Goal: Task Accomplishment & Management: Manage account settings

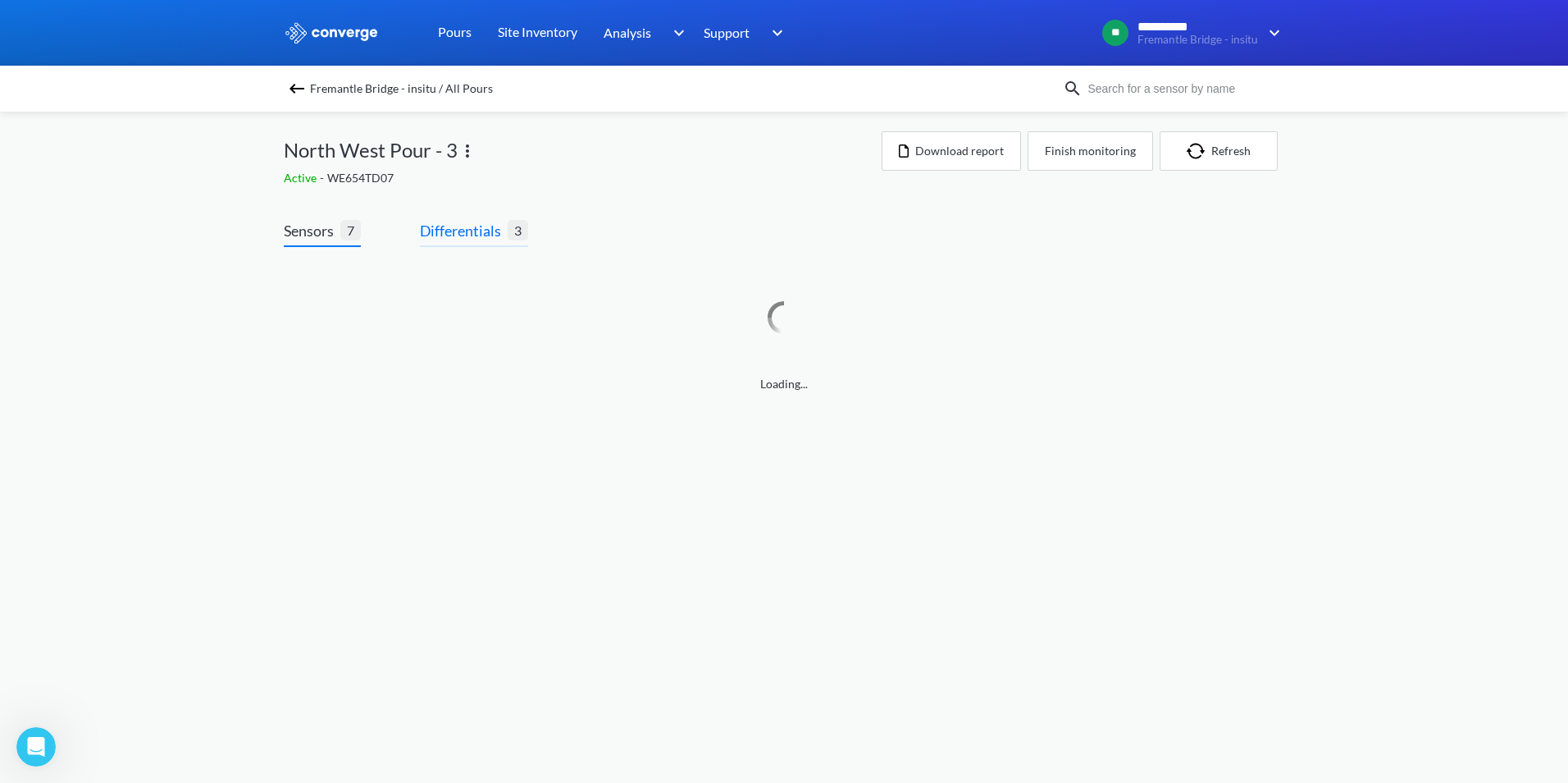
click at [437, 232] on span "Differentials" at bounding box center [463, 230] width 88 height 23
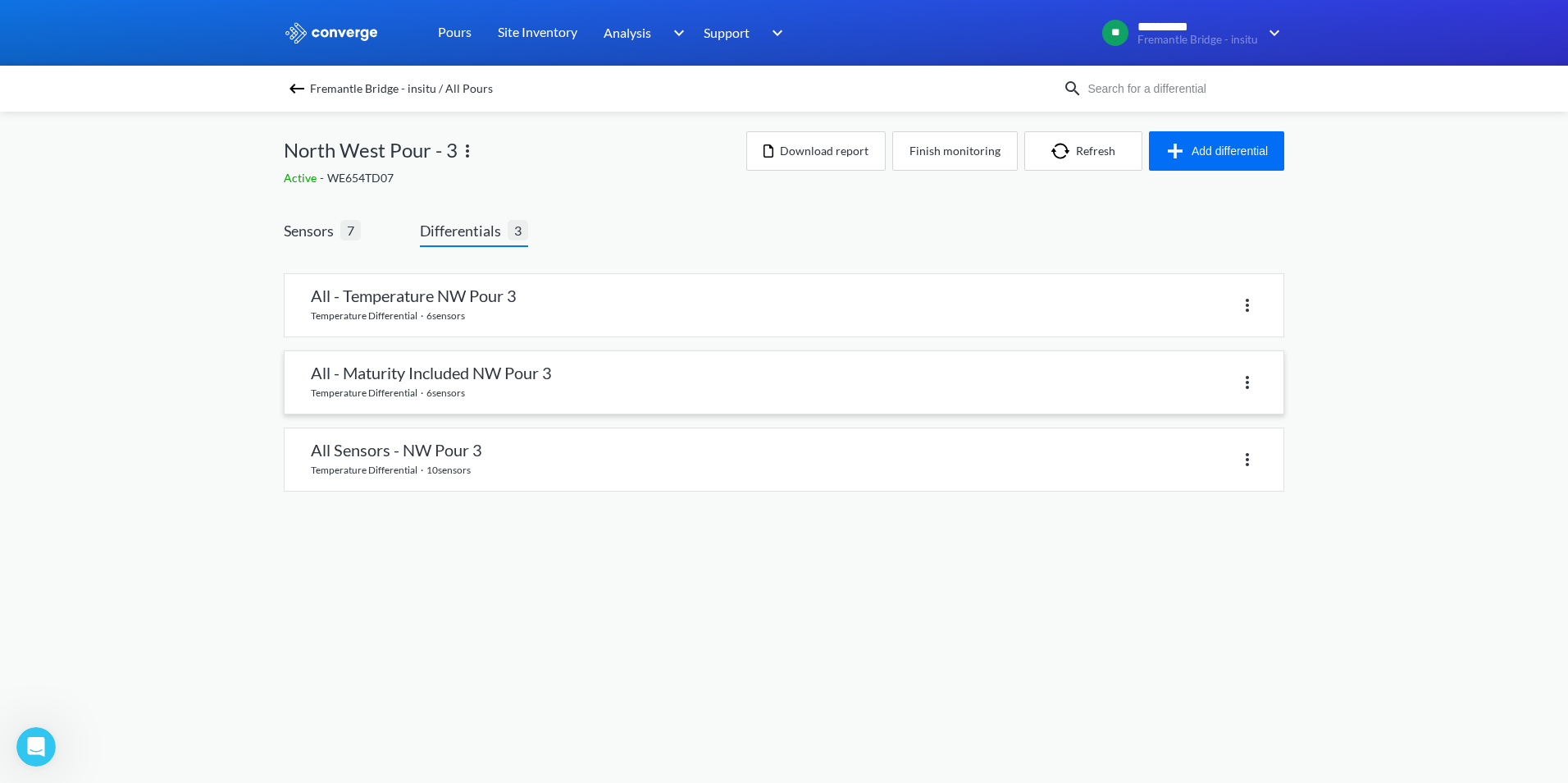
click at [484, 376] on link at bounding box center [784, 382] width 999 height 62
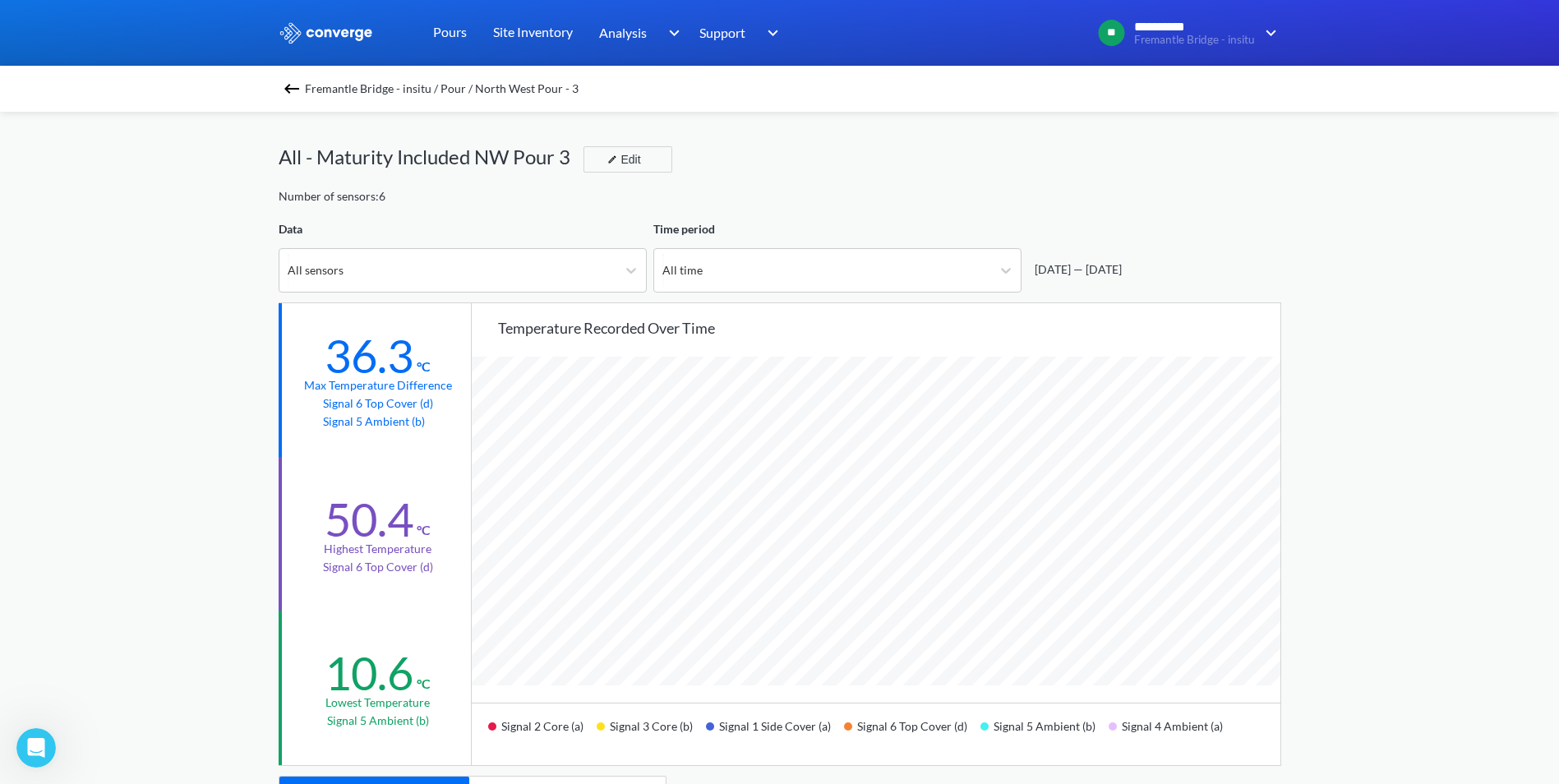
click at [302, 89] on img at bounding box center [292, 89] width 20 height 20
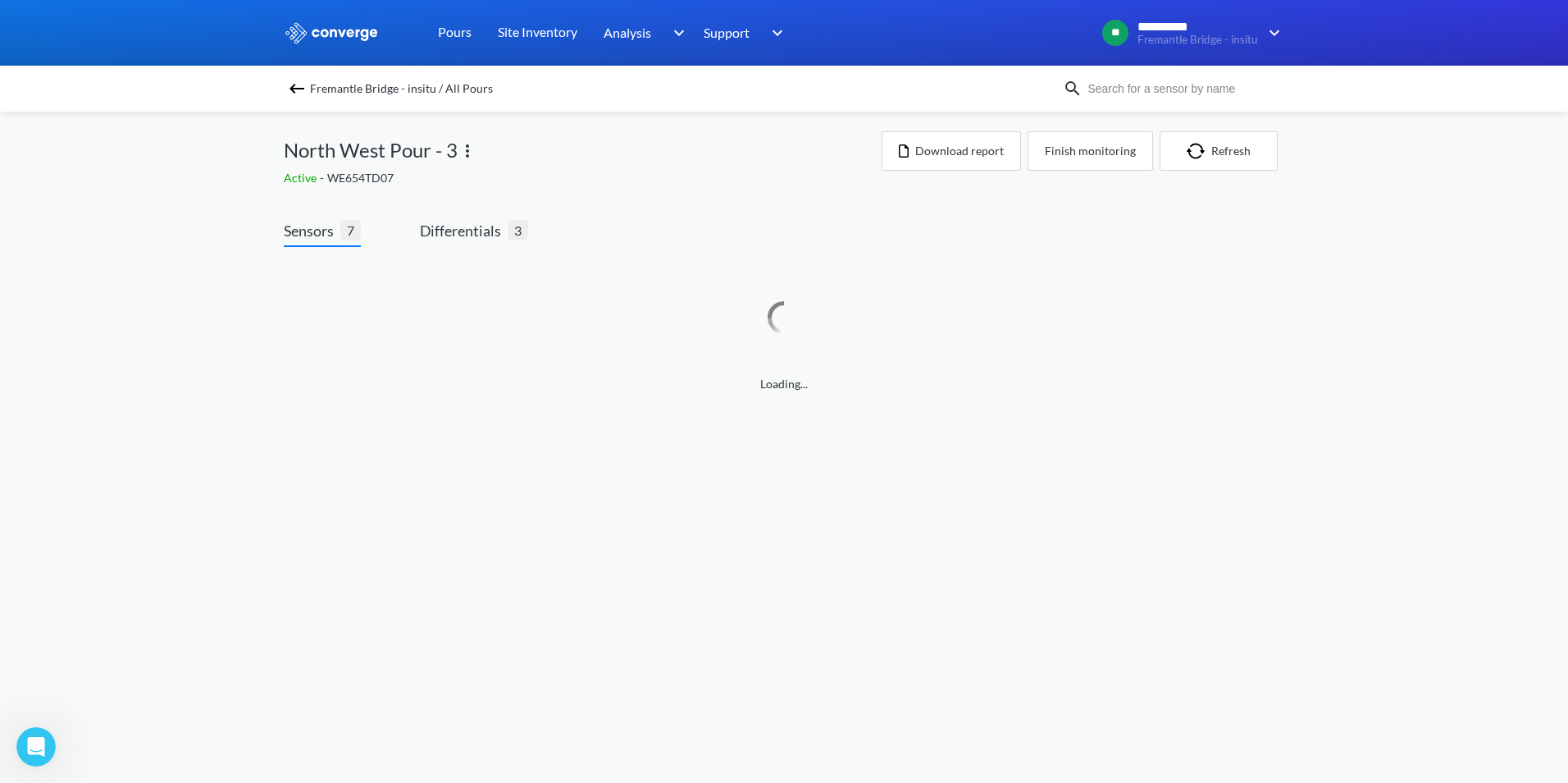
click at [459, 212] on div "Sensors 7 Differentials 3 Loading..." at bounding box center [784, 311] width 1001 height 231
click at [459, 233] on span "Differentials" at bounding box center [463, 230] width 88 height 23
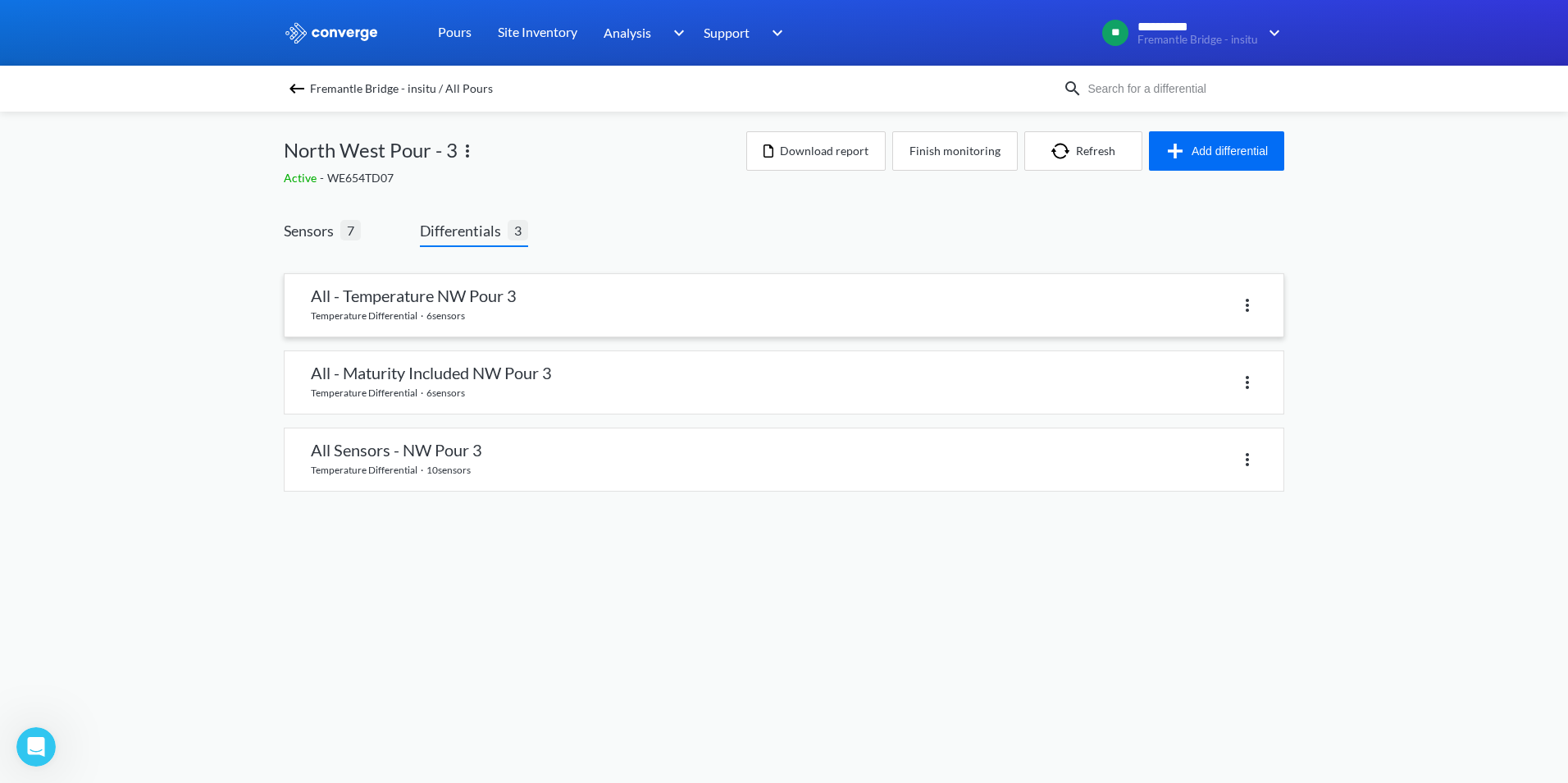
click at [488, 326] on link at bounding box center [784, 305] width 999 height 62
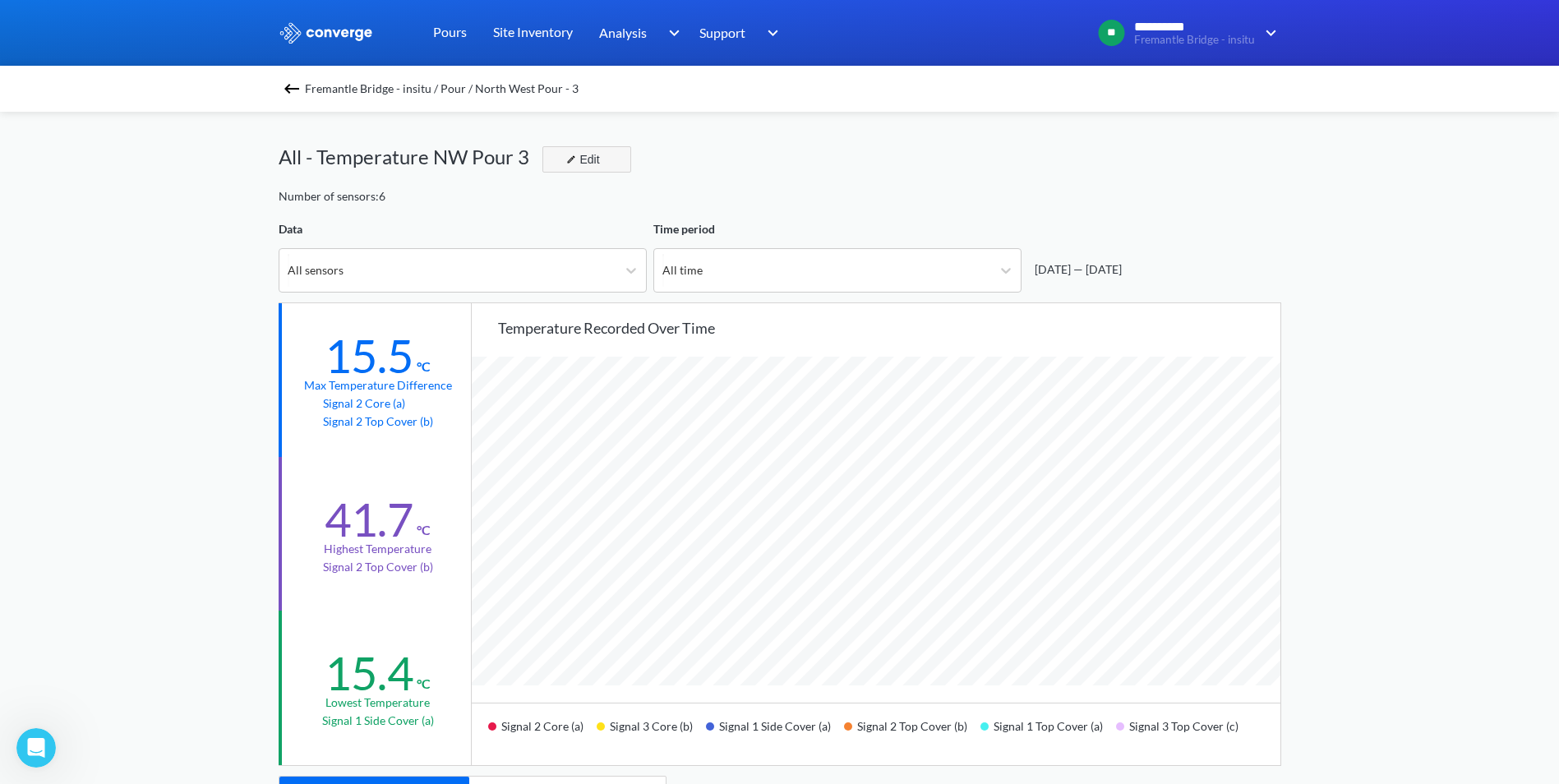
click at [587, 171] on button "Edit" at bounding box center [587, 159] width 89 height 27
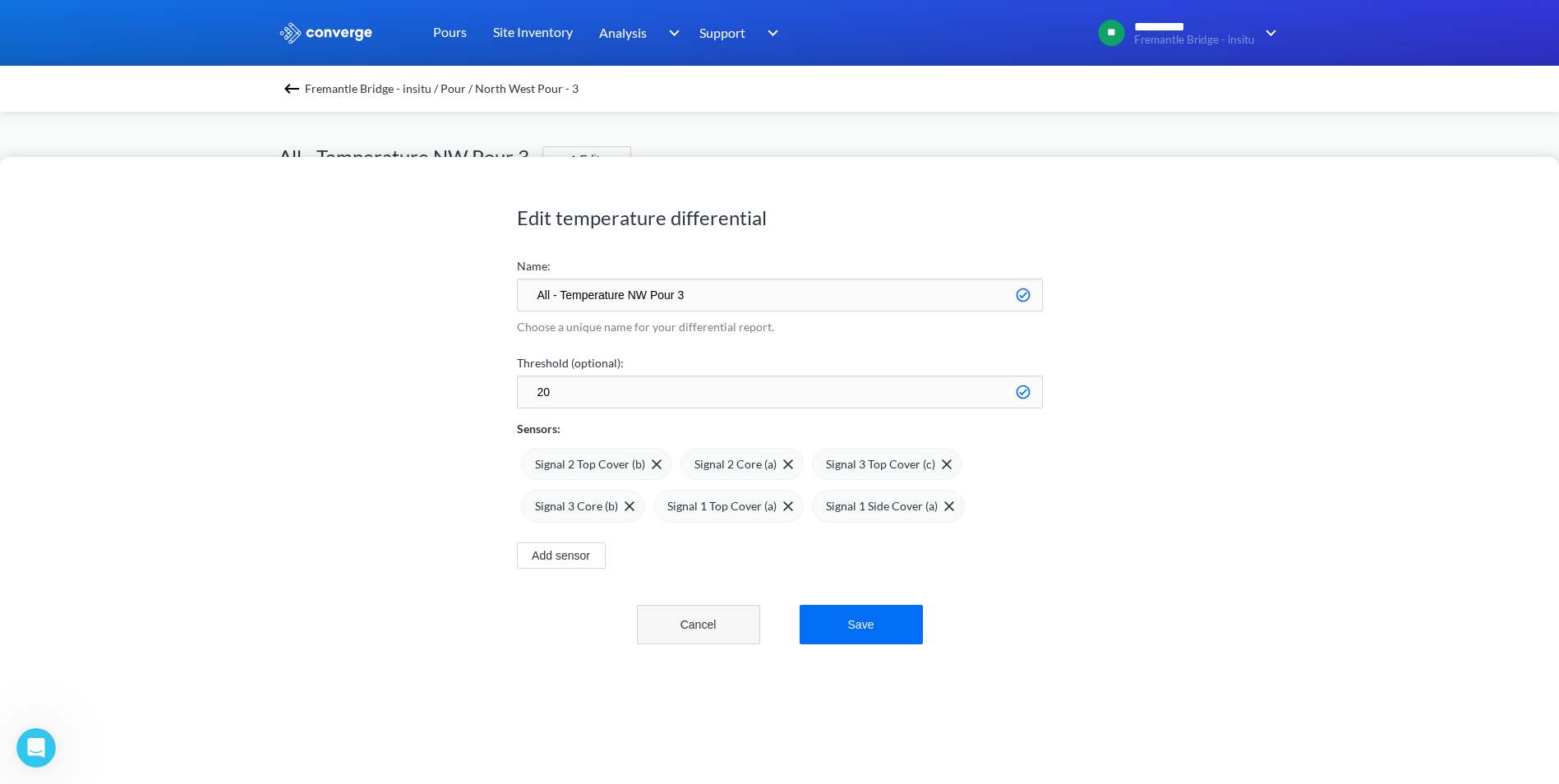
click at [664, 618] on button "Cancel" at bounding box center [698, 625] width 124 height 40
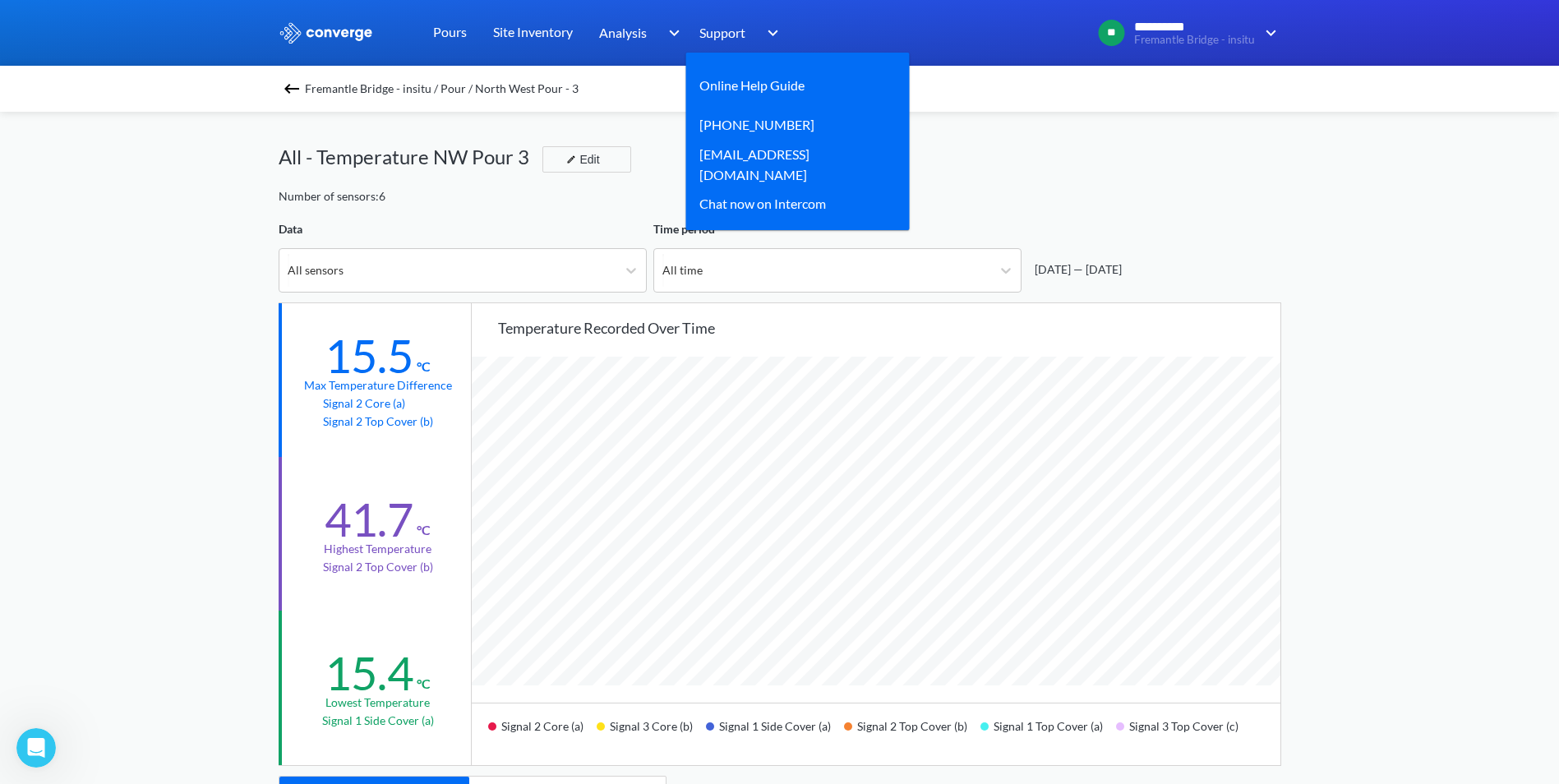
click at [757, 38] on div "Support" at bounding box center [741, 33] width 84 height 65
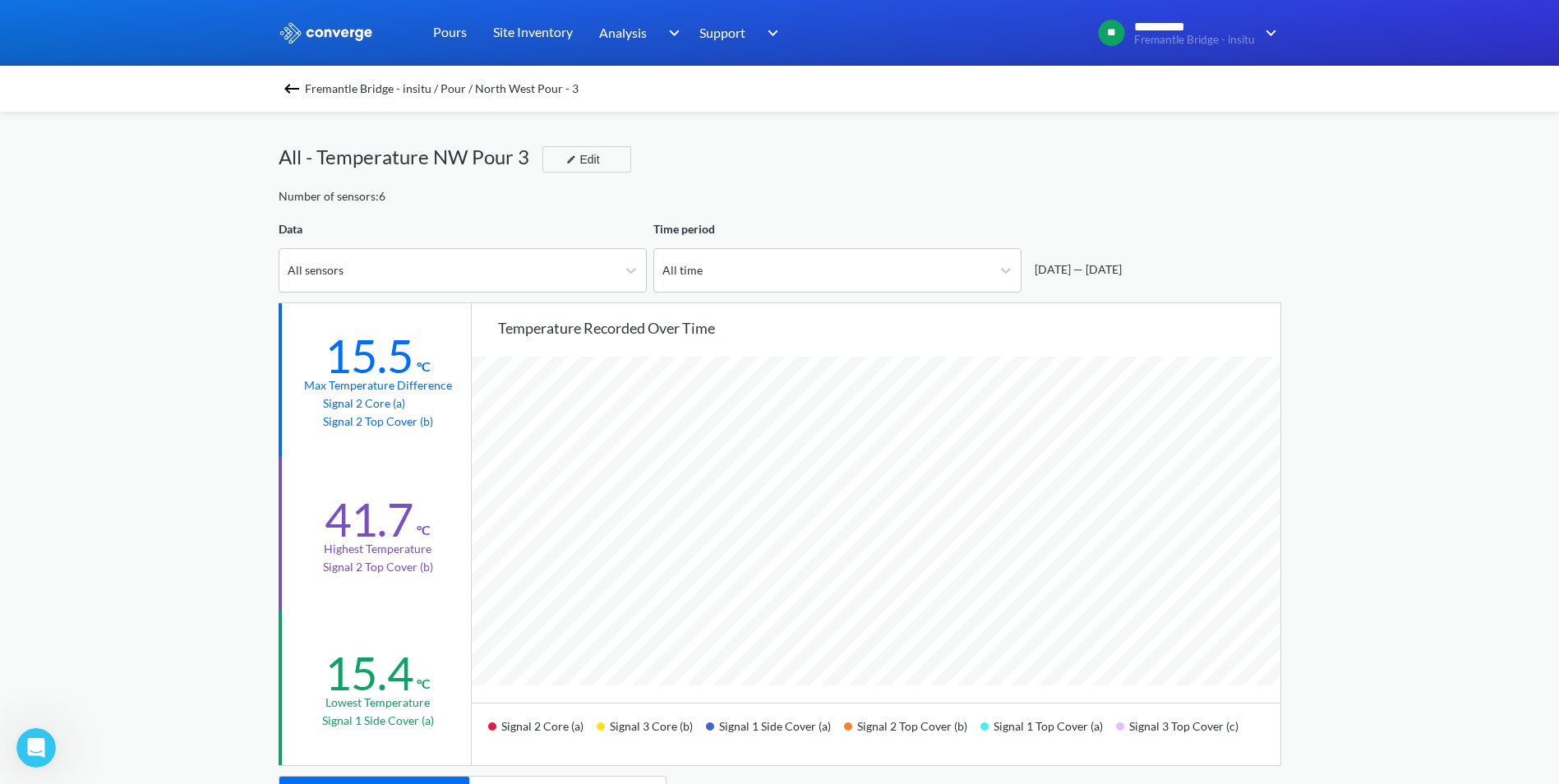
drag, startPoint x: 1045, startPoint y: 115, endPoint x: 912, endPoint y: 125, distance: 133.4
click at [1045, 115] on div "Fremantle Bridge - insitu / Pour / North West Pour - 3 All - Temperature NW Pou…" at bounding box center [780, 744] width 1003 height 1265
click at [275, 90] on div "Fremantle Bridge - insitu / Pour / North West Pour - 3" at bounding box center [780, 88] width 1559 height 46
click at [291, 89] on img at bounding box center [292, 89] width 20 height 20
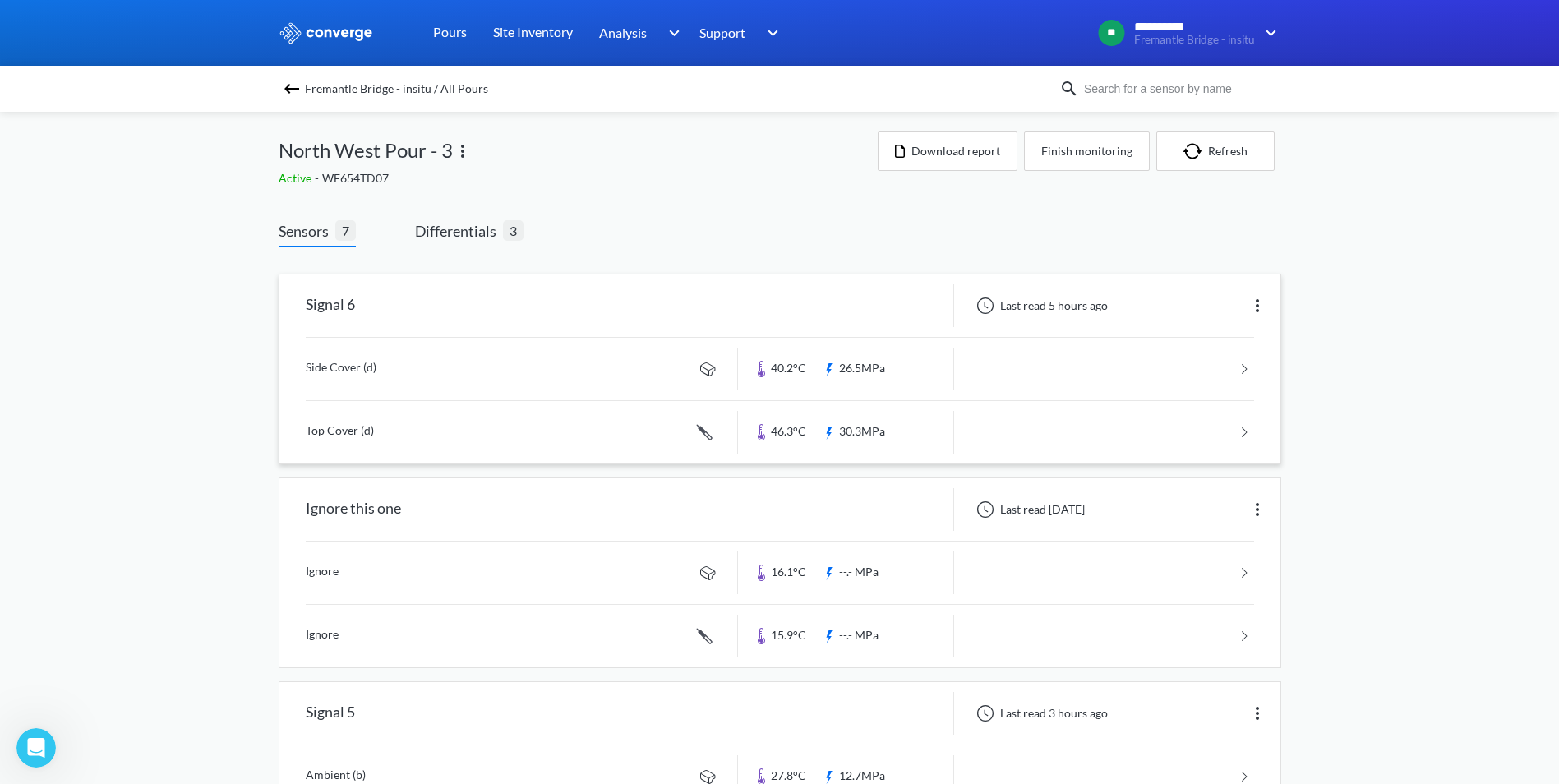
scroll to position [5, 0]
click at [321, 88] on span "Fremantle Bridge - insitu / All Pours" at bounding box center [396, 88] width 183 height 23
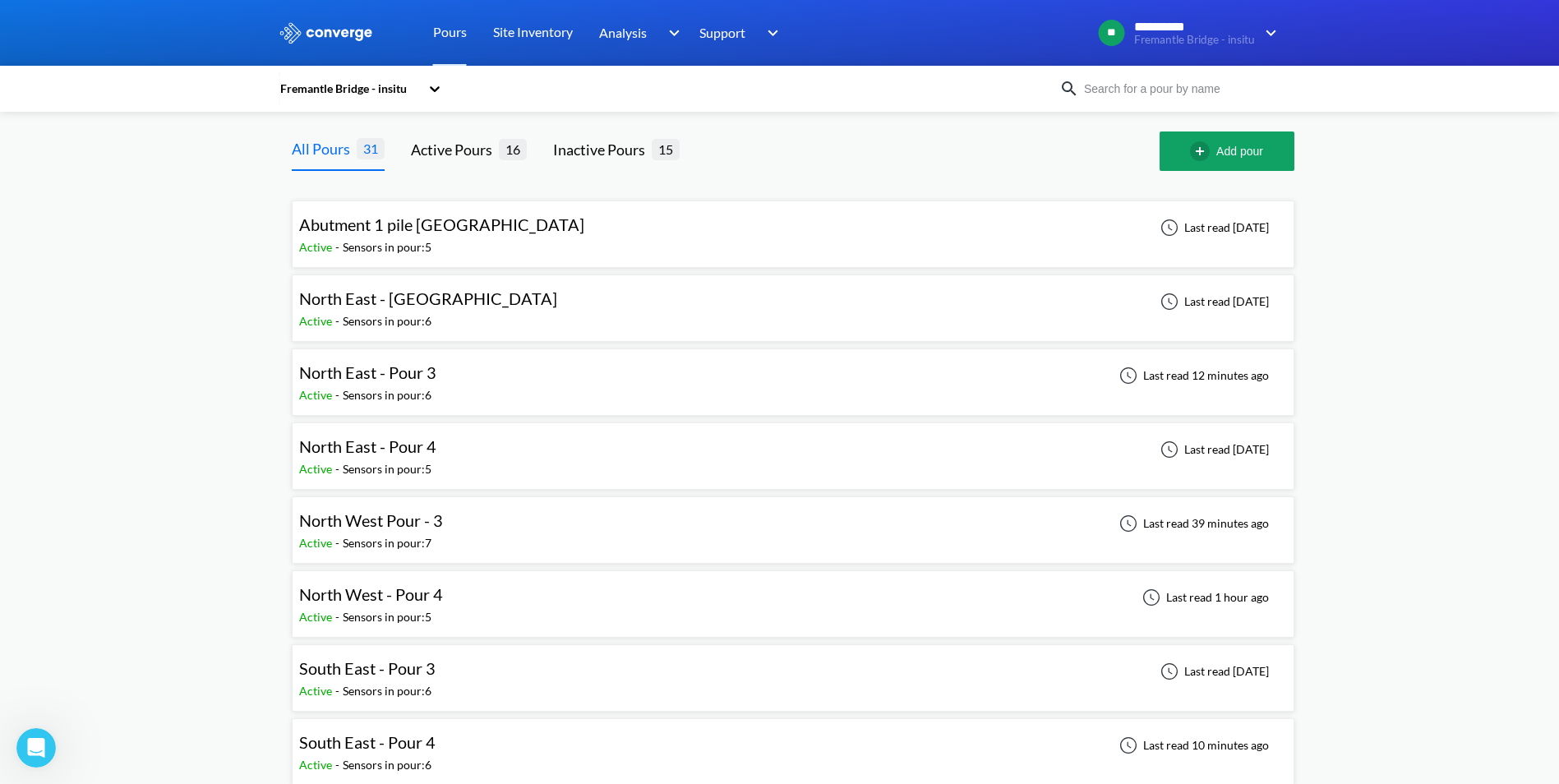
click at [457, 452] on div "North East - Pour 4 Active - Sensors in pour: 5 Last read [DATE]" at bounding box center [792, 456] width 988 height 52
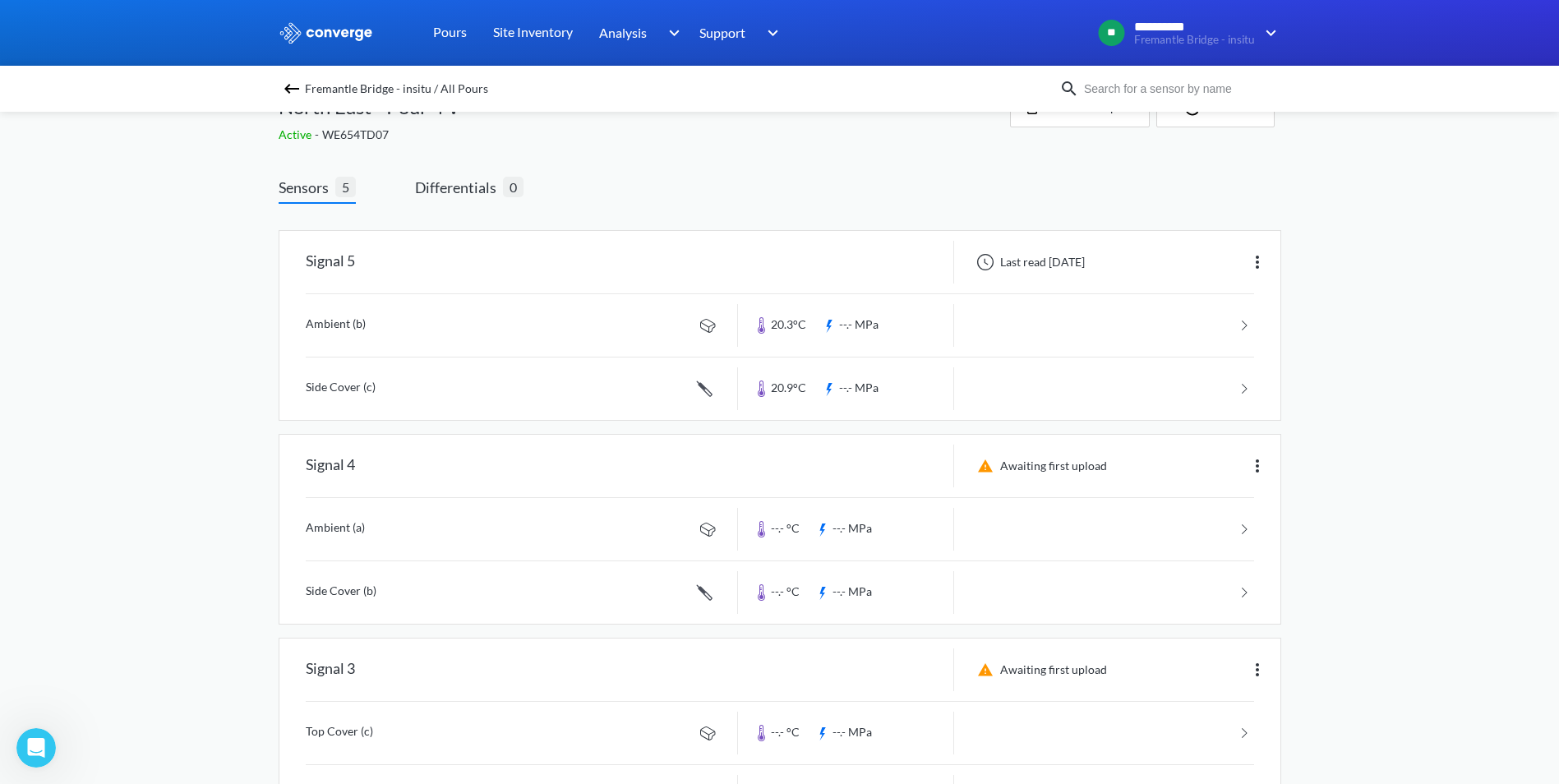
scroll to position [82, 0]
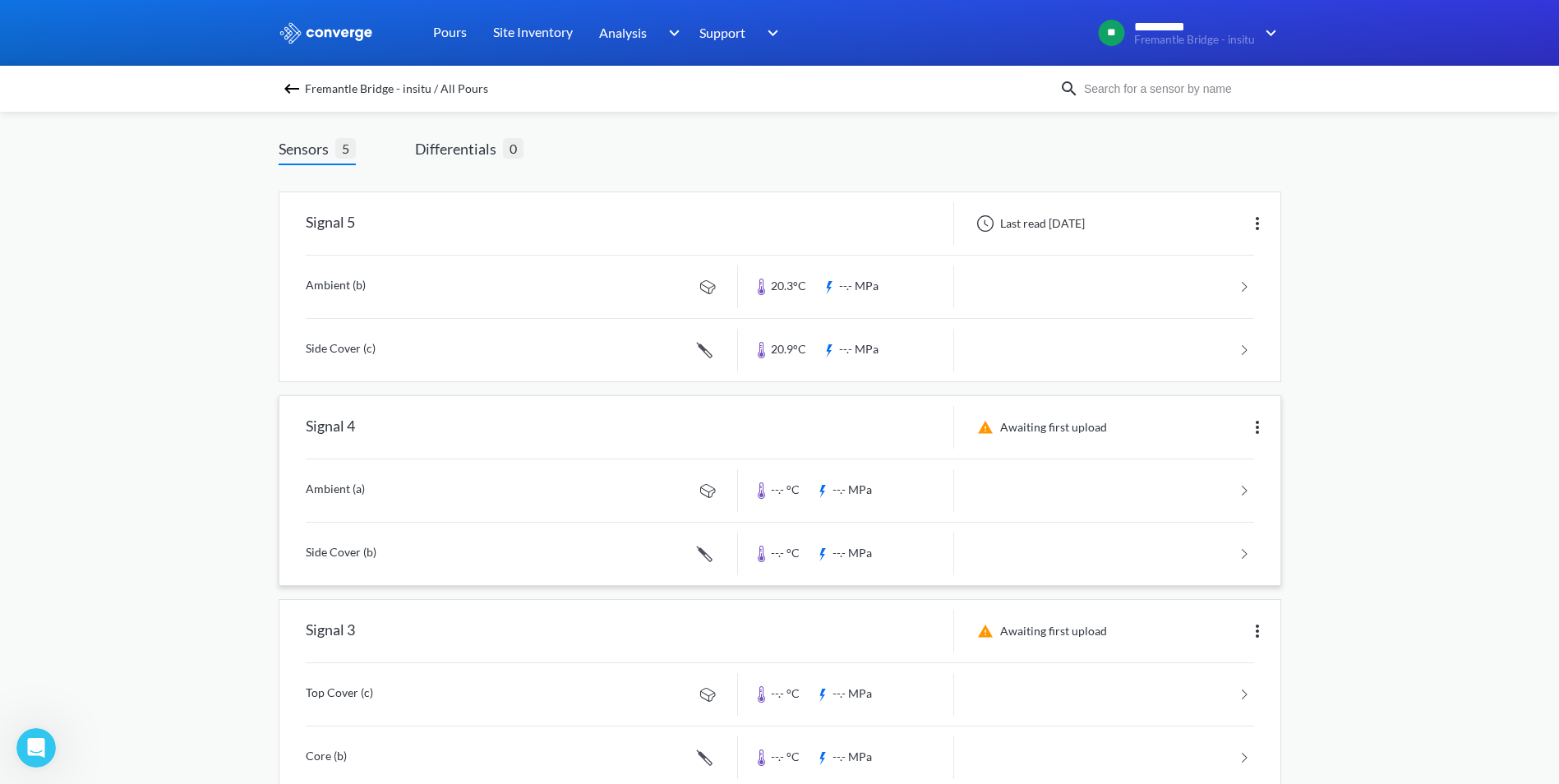
click at [1250, 425] on img at bounding box center [1257, 427] width 20 height 20
click at [1316, 407] on div "**********" at bounding box center [780, 573] width 1559 height 1312
click at [1252, 426] on img at bounding box center [1257, 427] width 20 height 20
click at [1398, 410] on div "**********" at bounding box center [780, 573] width 1559 height 1312
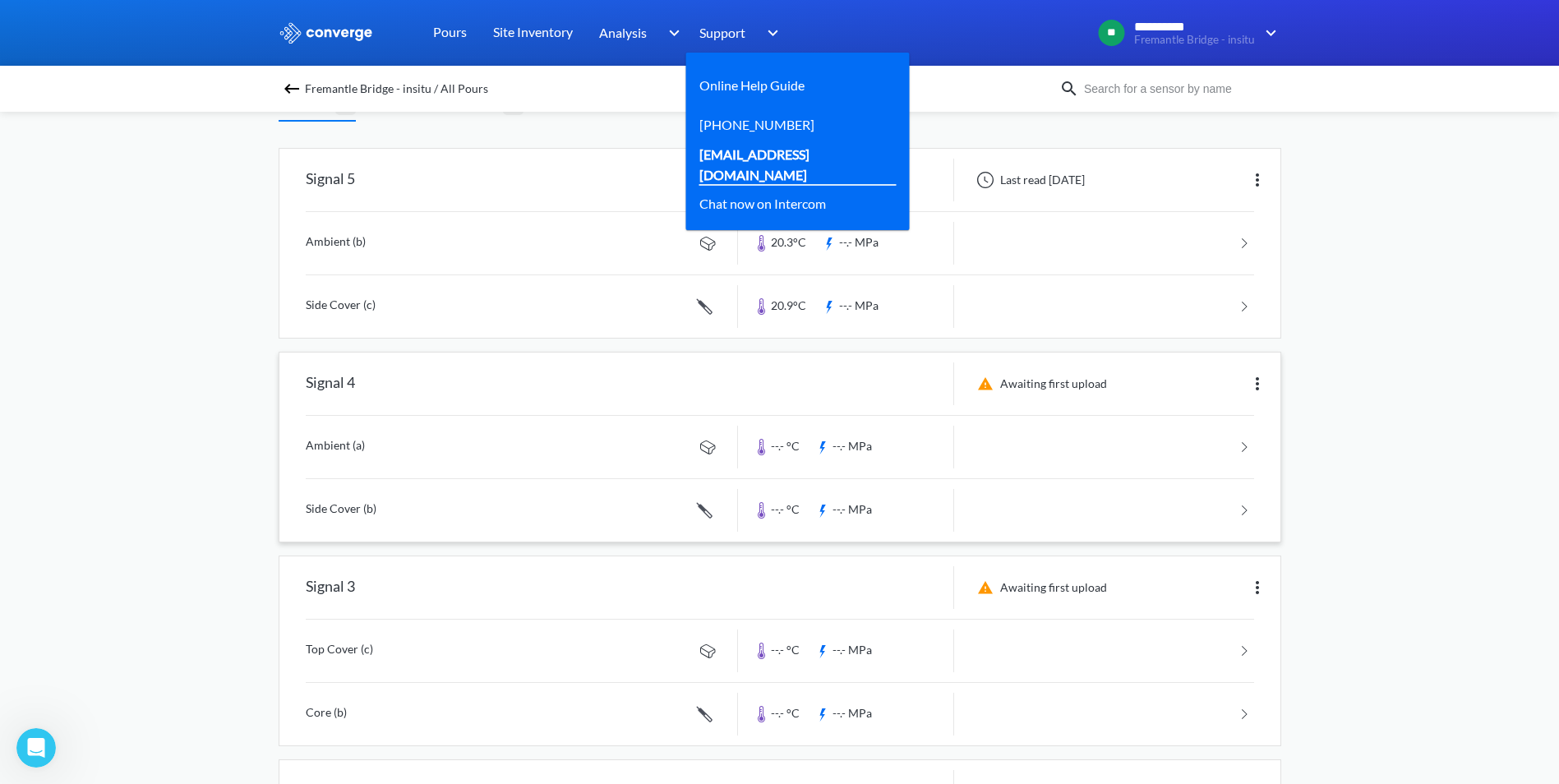
scroll to position [164, 0]
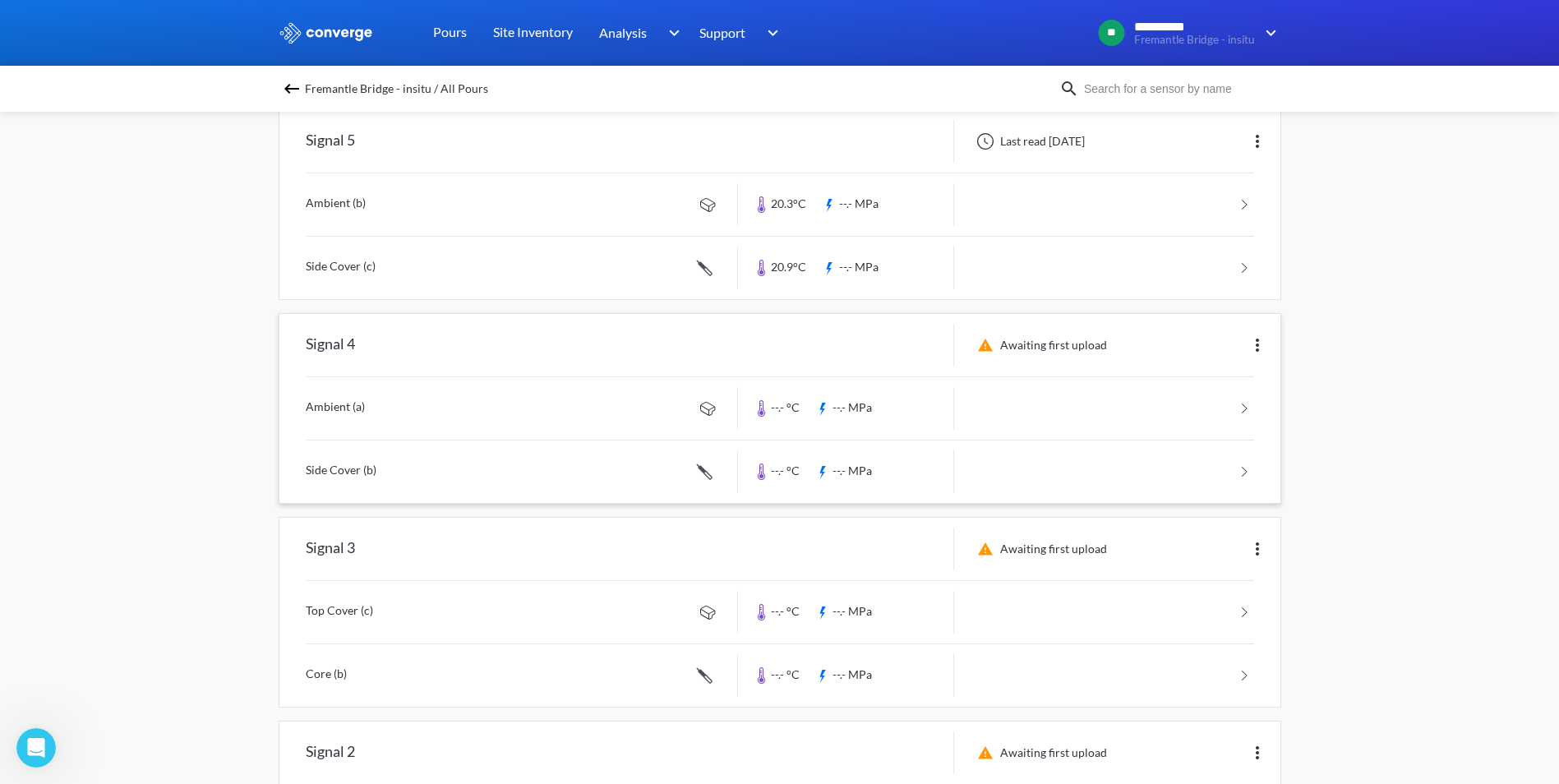
click at [1390, 341] on div "**********" at bounding box center [780, 491] width 1559 height 1312
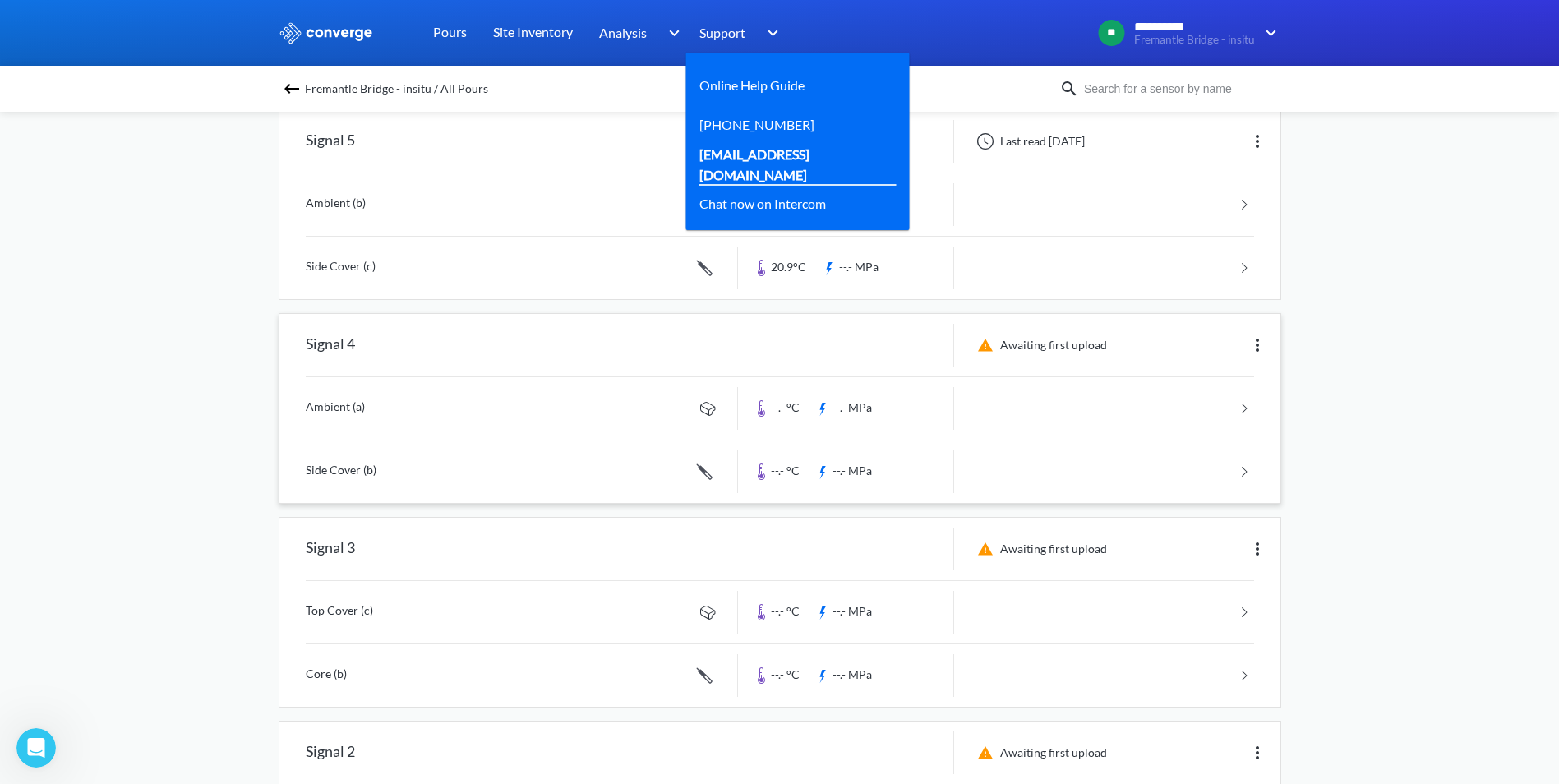
click at [765, 159] on link "[EMAIL_ADDRESS][DOMAIN_NAME]" at bounding box center [791, 164] width 184 height 42
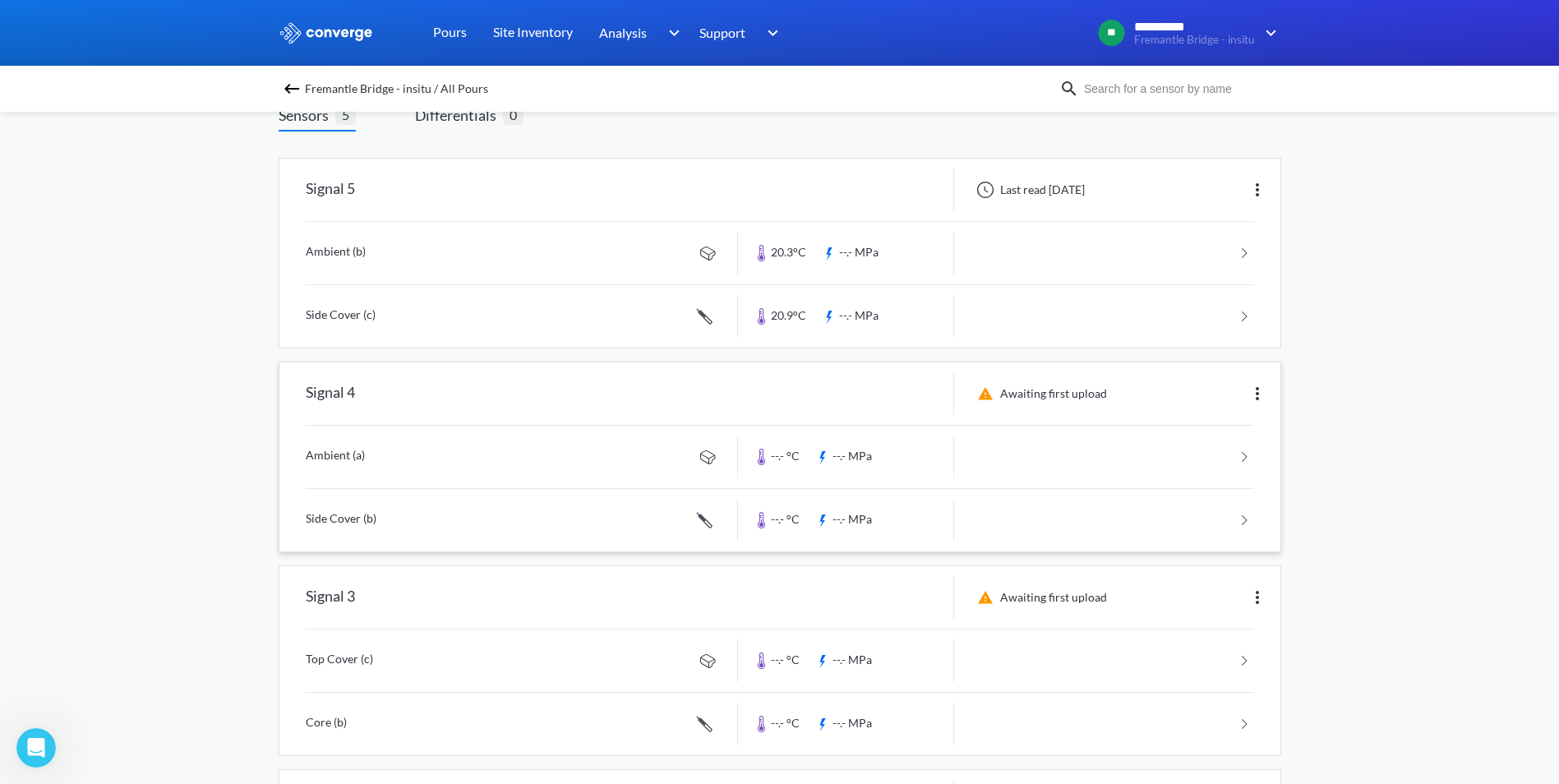
scroll to position [0, 0]
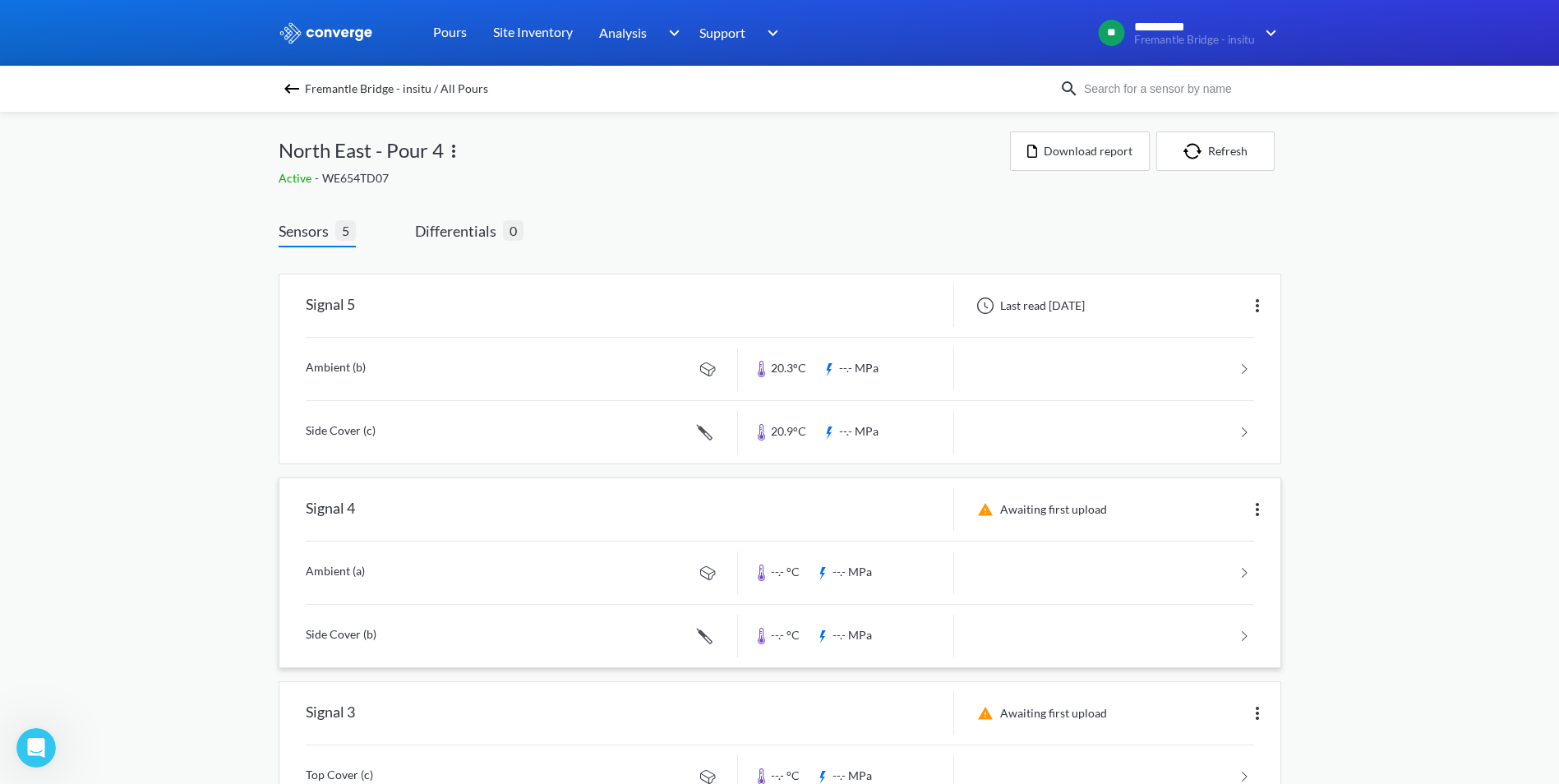
click at [314, 88] on span "Fremantle Bridge - insitu / All Pours" at bounding box center [396, 88] width 183 height 23
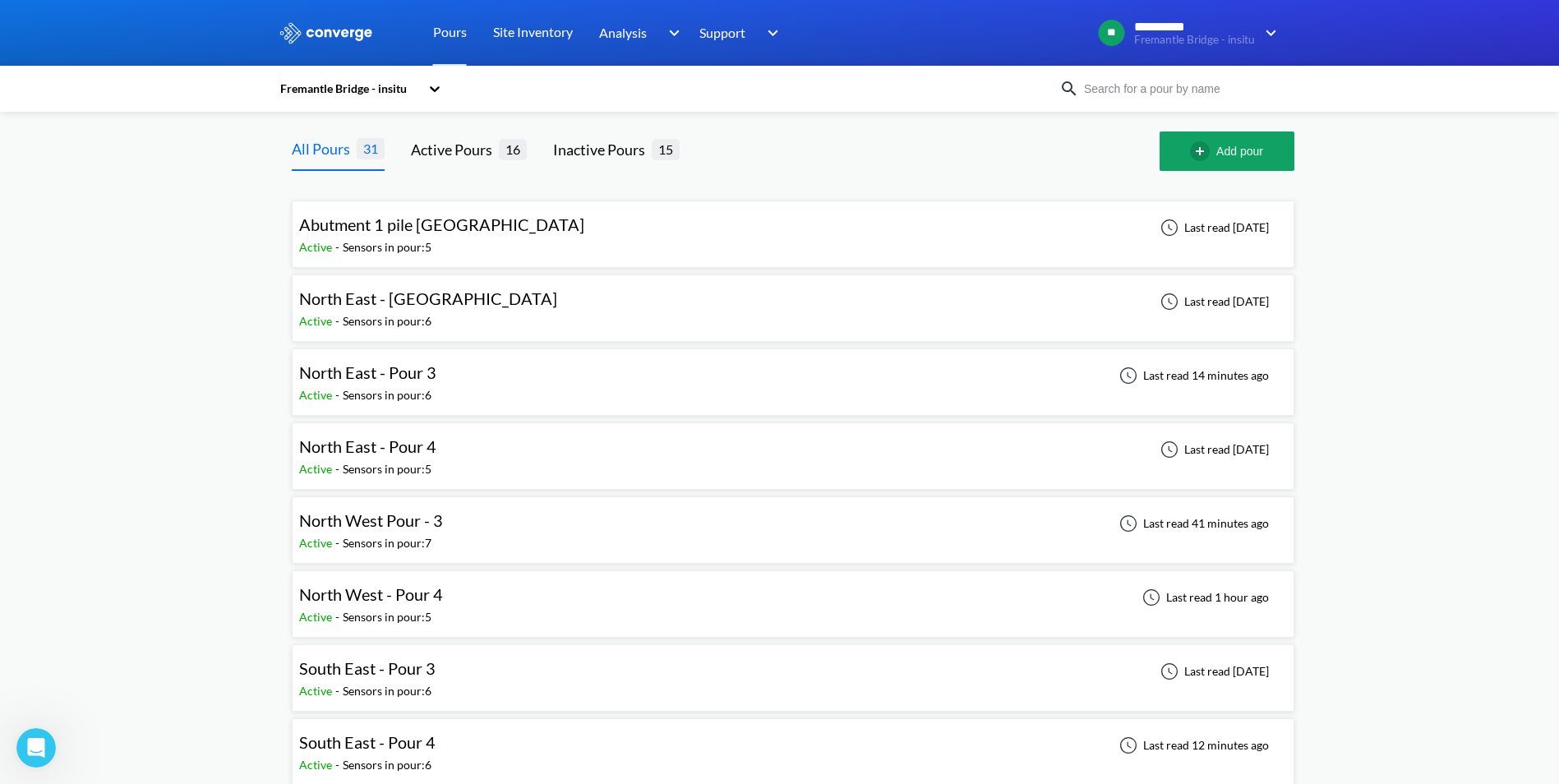
click at [625, 518] on div "North West Pour - 3 Active - Sensors in pour: 7 Last read 41 minutes ago" at bounding box center [792, 529] width 988 height 52
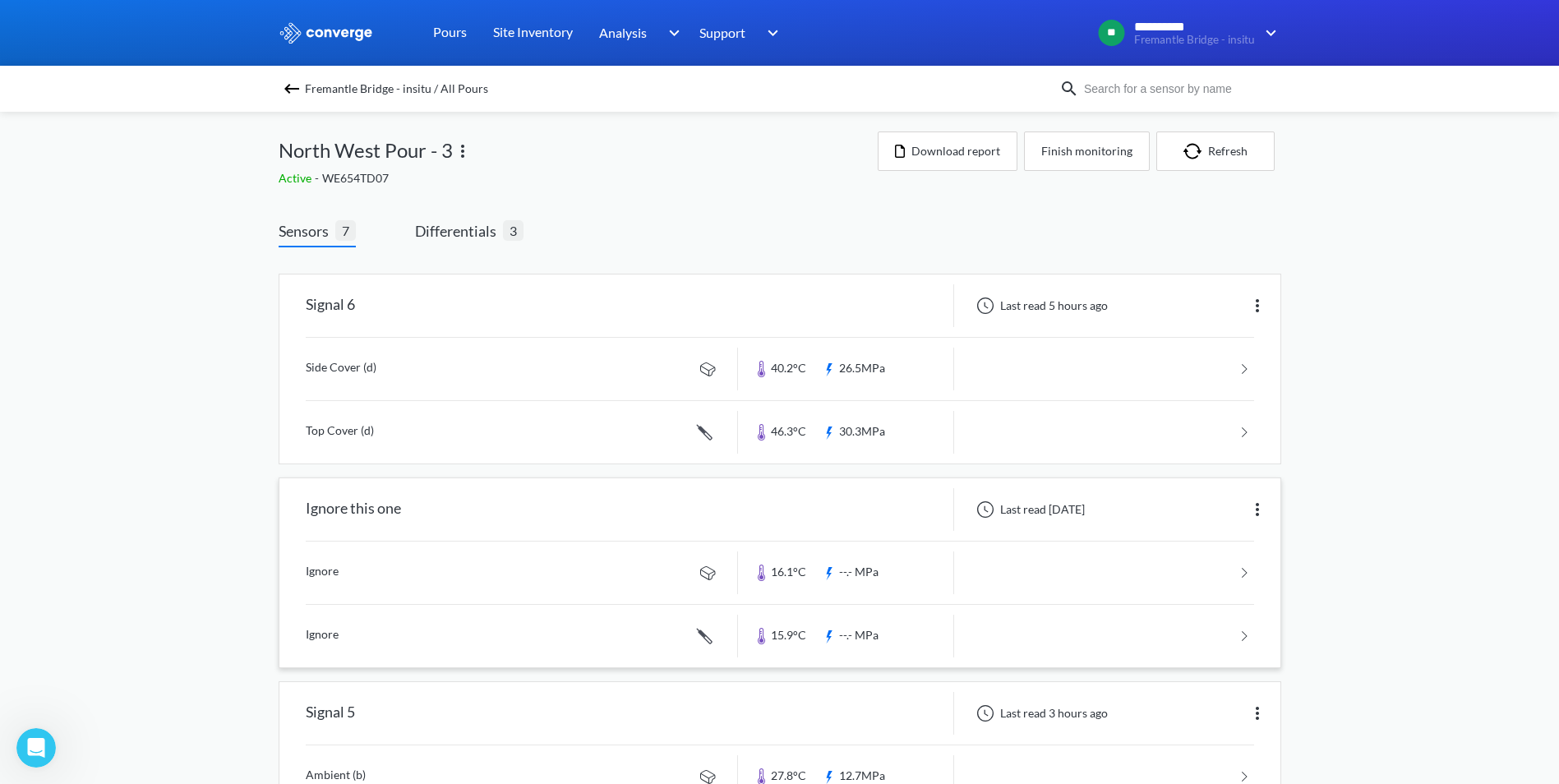
click at [1259, 518] on img at bounding box center [1257, 509] width 20 height 20
click at [1233, 510] on div "Edit" at bounding box center [1215, 509] width 105 height 32
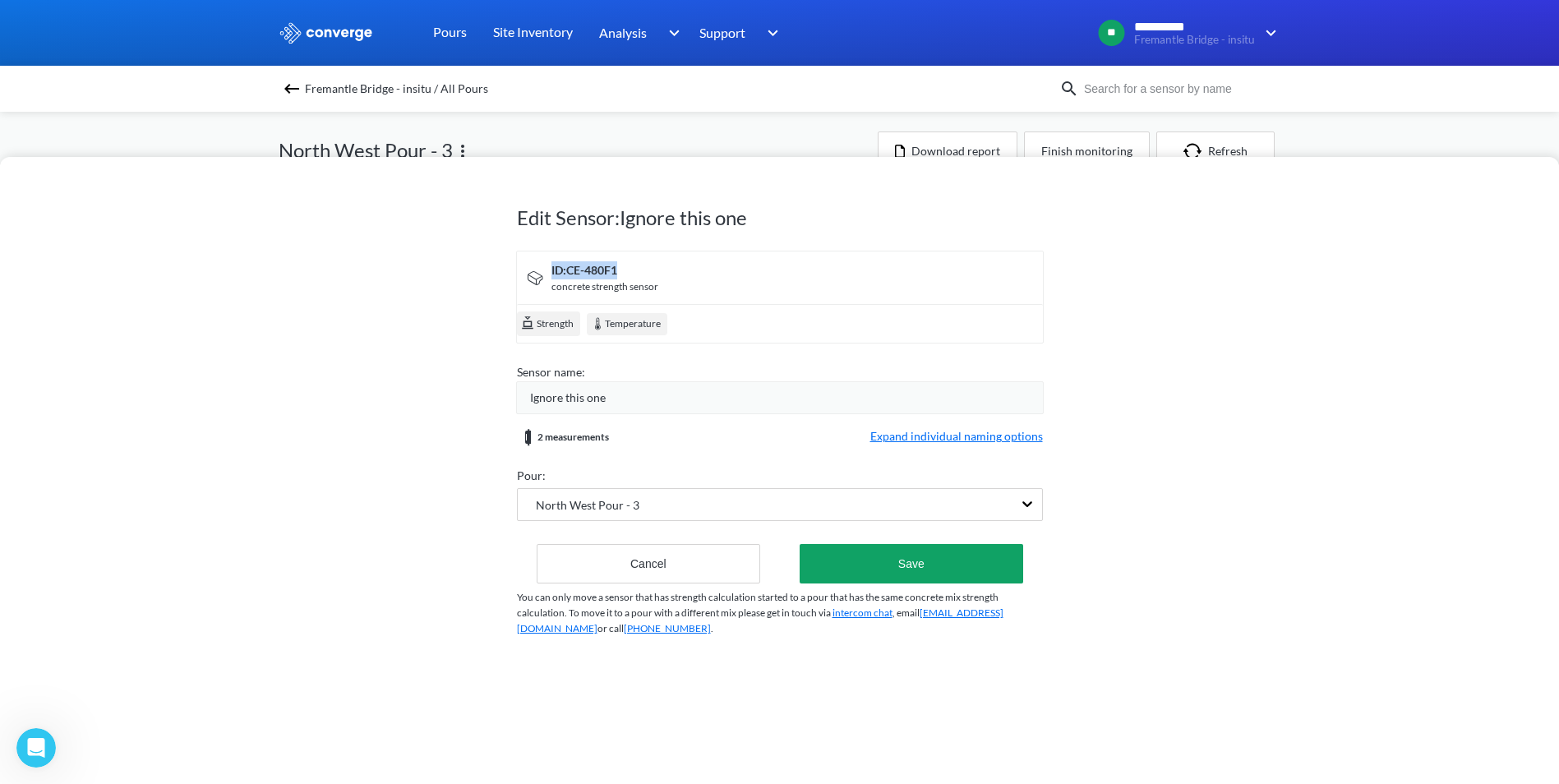
drag, startPoint x: 630, startPoint y: 278, endPoint x: 543, endPoint y: 263, distance: 88.3
click at [543, 263] on div "ID: CE-480F1 concrete strength sensor" at bounding box center [780, 278] width 542 height 53
drag, startPoint x: 543, startPoint y: 263, endPoint x: 532, endPoint y: 164, distance: 99.6
click at [532, 164] on div "Edit Sensor: Ignore this one ID: CE-480F1 concrete strength sensor Strength Tem…" at bounding box center [780, 415] width 526 height 510
click at [515, 131] on div "Edit Sensor: Ignore this one ID: CE-480F1 concrete strength sensor Strength Tem…" at bounding box center [780, 392] width 1559 height 784
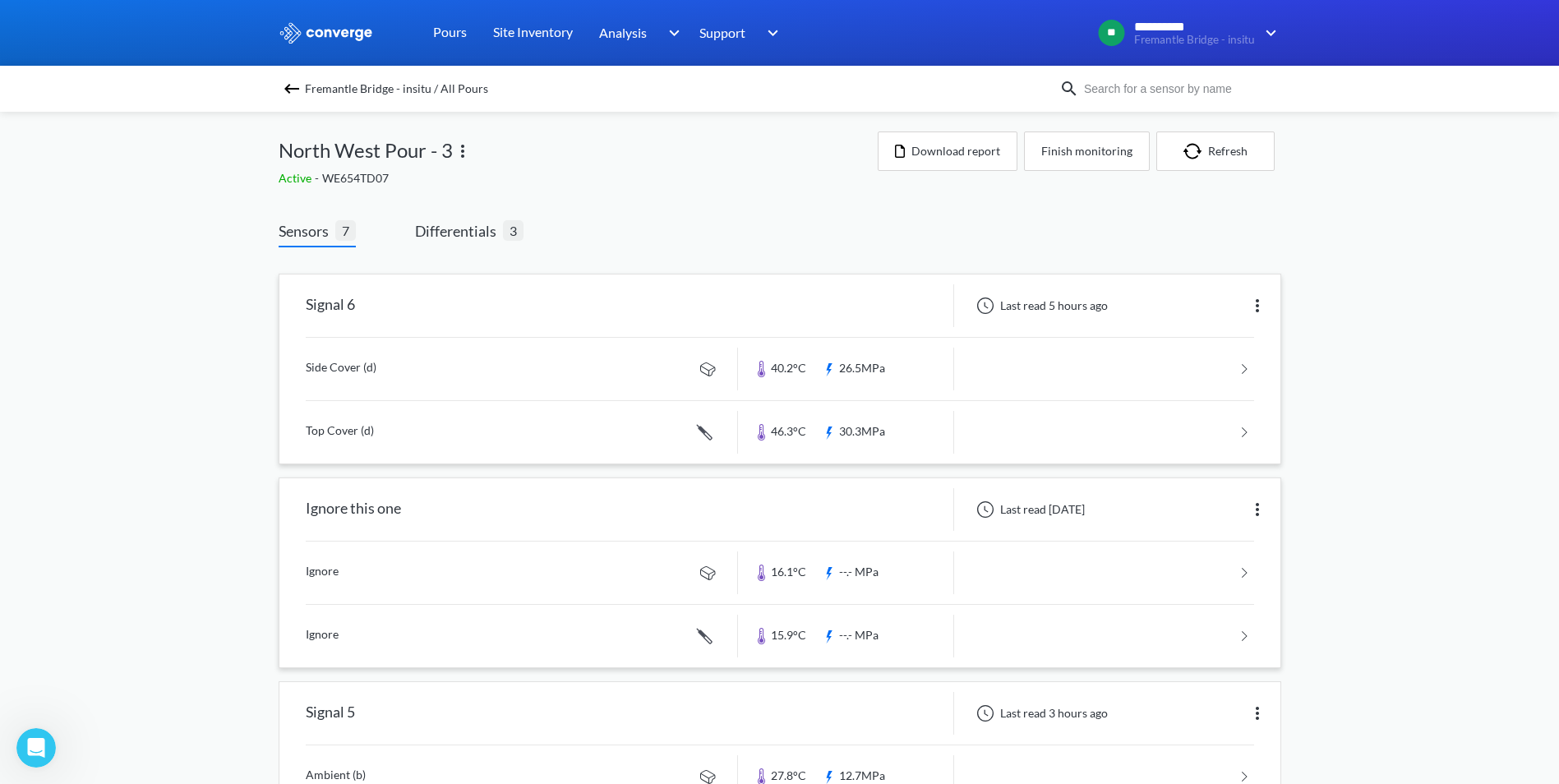
click at [1265, 303] on img at bounding box center [1257, 305] width 20 height 20
click at [1183, 306] on div "Edit" at bounding box center [1215, 305] width 105 height 32
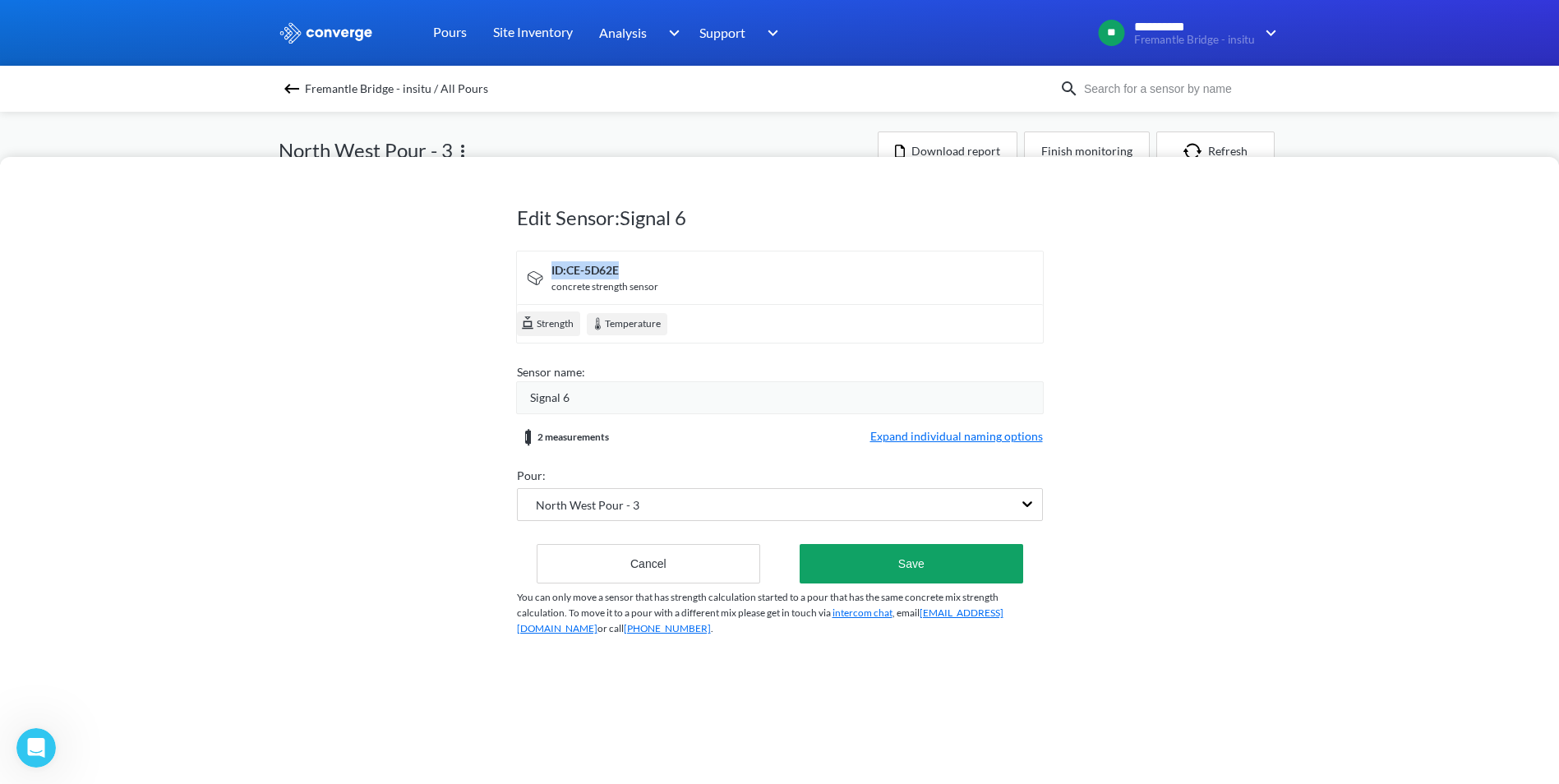
drag, startPoint x: 630, startPoint y: 264, endPoint x: 538, endPoint y: 257, distance: 92.3
click at [538, 257] on div "ID: CE-5D62E concrete strength sensor" at bounding box center [780, 278] width 542 height 53
drag, startPoint x: 538, startPoint y: 257, endPoint x: 484, endPoint y: 129, distance: 138.9
click at [484, 129] on div "Edit Sensor: Signal 6 ID: CE-5D62E concrete strength sensor Strength Temperatur…" at bounding box center [780, 392] width 1559 height 784
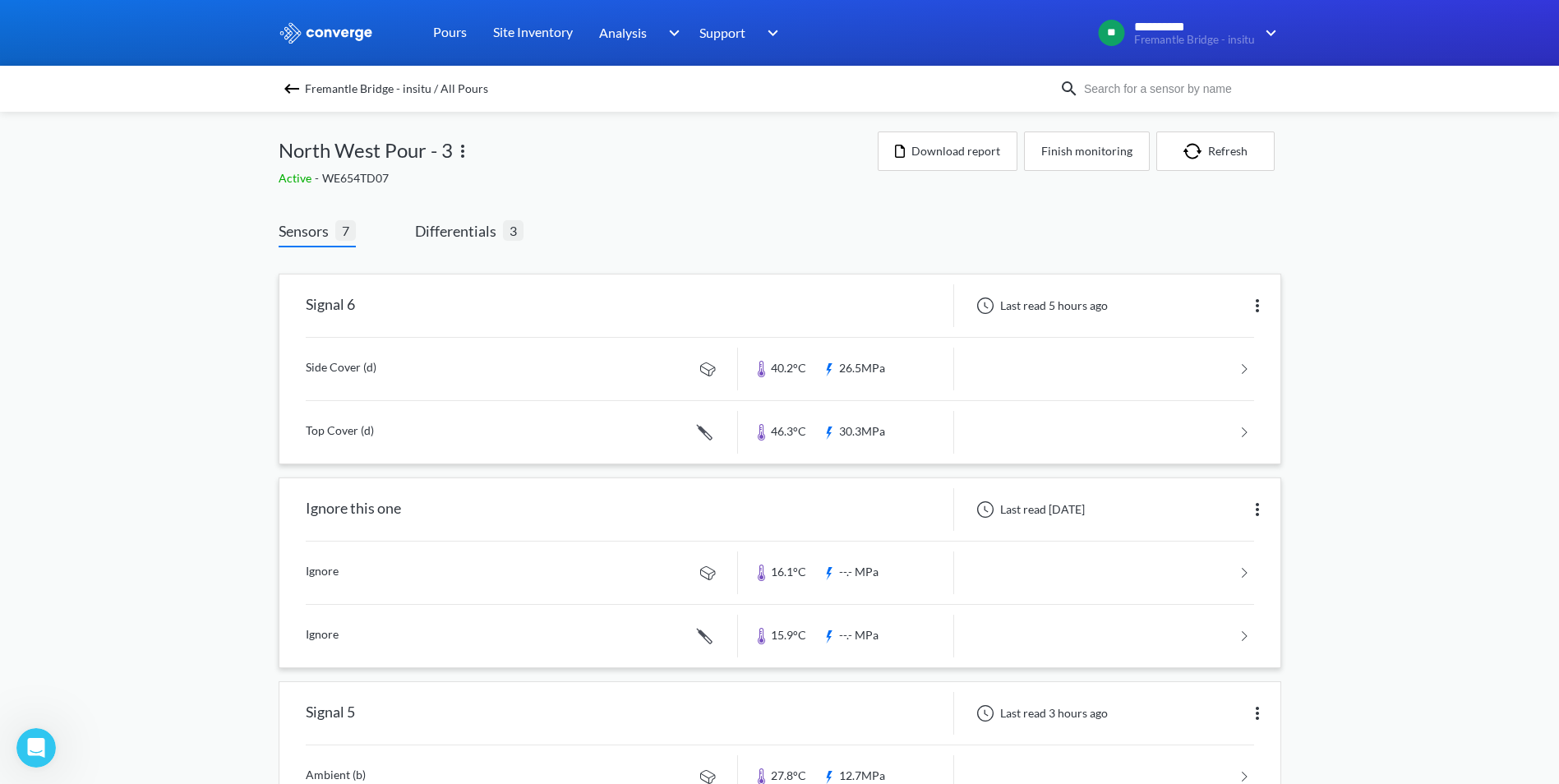
click at [1253, 504] on img at bounding box center [1257, 509] width 20 height 20
click at [1191, 503] on div "Edit" at bounding box center [1215, 509] width 105 height 32
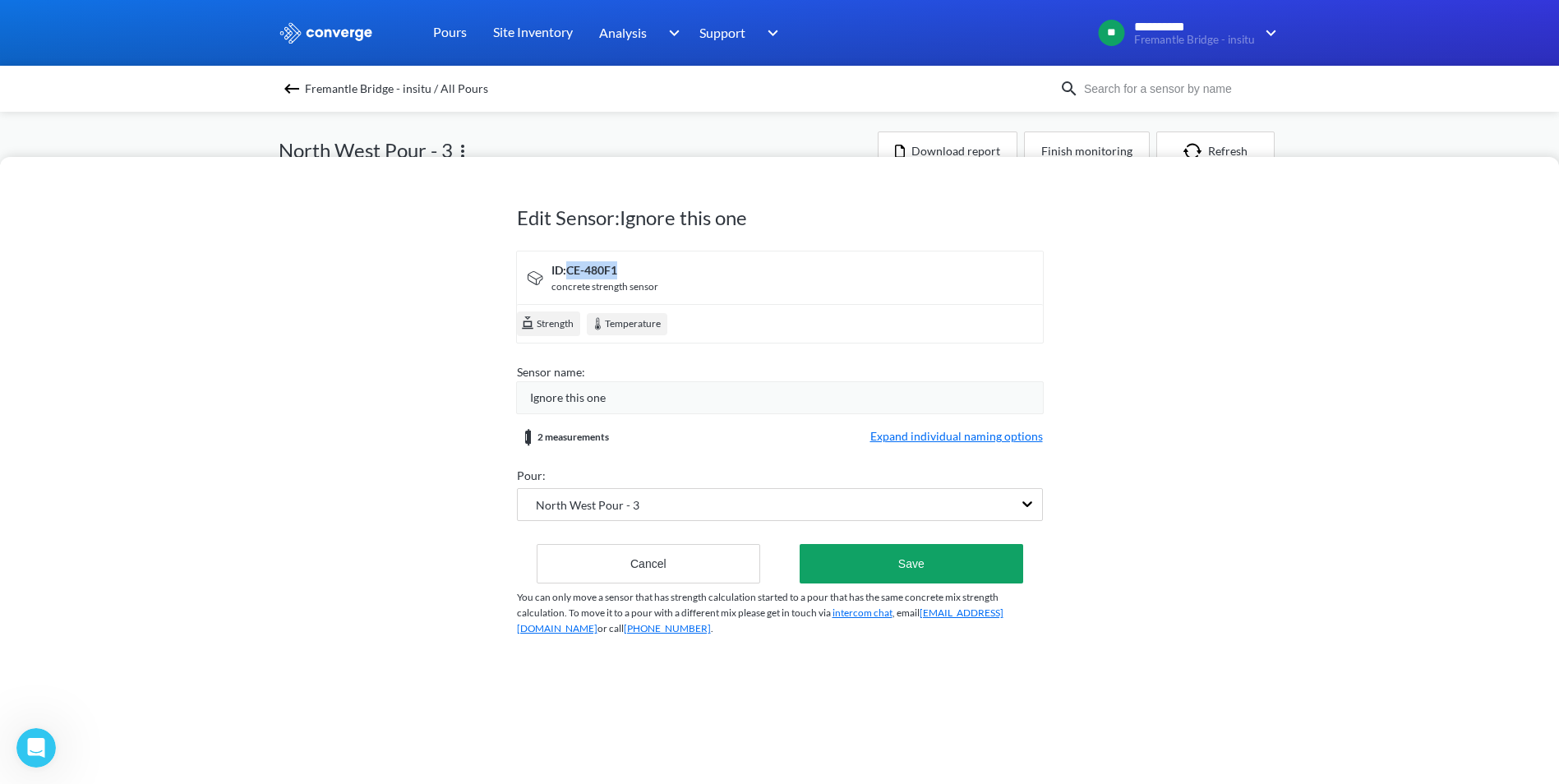
drag, startPoint x: 627, startPoint y: 275, endPoint x: 568, endPoint y: 265, distance: 59.8
click at [568, 265] on div "ID: CE-480F1" at bounding box center [605, 270] width 107 height 18
drag, startPoint x: 568, startPoint y: 265, endPoint x: 464, endPoint y: 245, distance: 105.9
click at [464, 245] on div "Edit Sensor: Ignore this one ID: CE-480F1 concrete strength sensor Strength Tem…" at bounding box center [780, 471] width 1559 height 627
drag, startPoint x: 629, startPoint y: 274, endPoint x: 562, endPoint y: 270, distance: 67.1
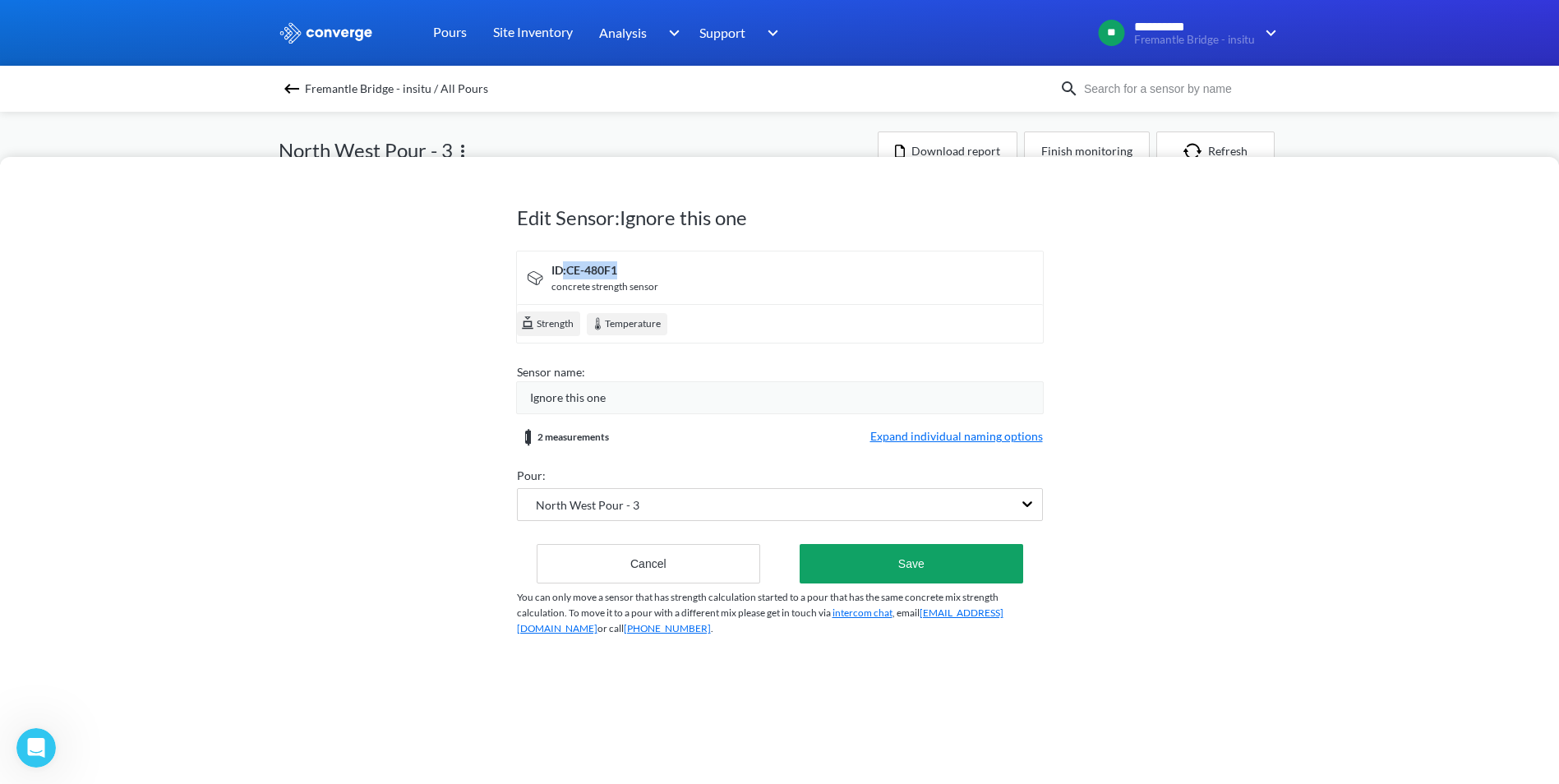
click at [562, 270] on div "ID: CE-480F1" at bounding box center [605, 270] width 107 height 18
drag, startPoint x: 562, startPoint y: 270, endPoint x: 455, endPoint y: 280, distance: 107.5
click at [455, 280] on div "Edit Sensor: Ignore this one ID: CE-480F1 concrete strength sensor Strength Tem…" at bounding box center [780, 471] width 1559 height 627
drag, startPoint x: 625, startPoint y: 270, endPoint x: 549, endPoint y: 271, distance: 76.0
click at [549, 271] on div "ID: CE-480F1 concrete strength sensor" at bounding box center [601, 278] width 114 height 34
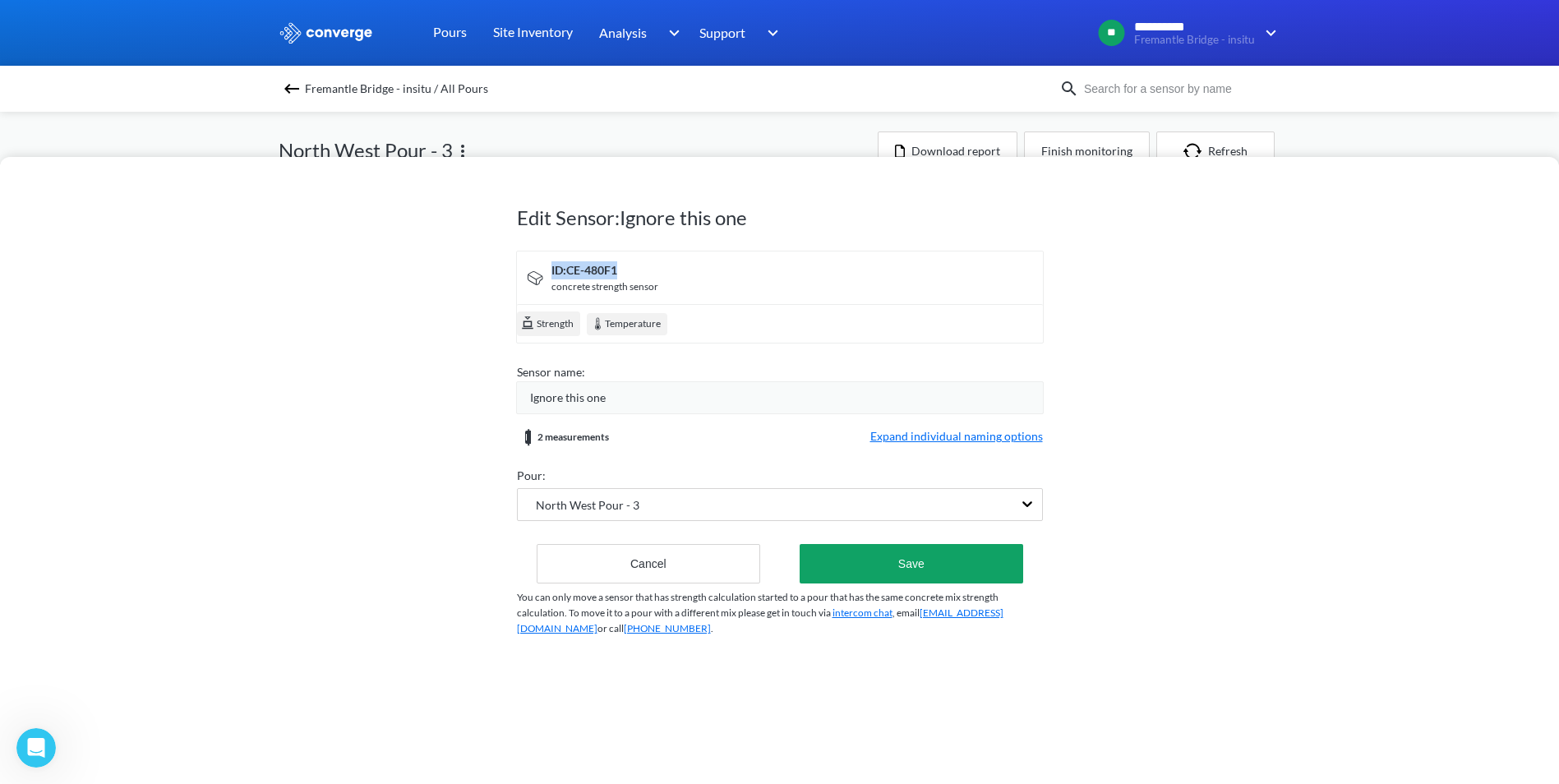
click at [552, 277] on div "ID: CE-480F1" at bounding box center [605, 270] width 107 height 18
drag, startPoint x: 547, startPoint y: 270, endPoint x: 626, endPoint y: 268, distance: 79.0
click at [626, 268] on div "ID: CE-480F1 concrete strength sensor" at bounding box center [601, 278] width 114 height 34
click at [627, 268] on div "ID: CE-480F1" at bounding box center [605, 270] width 107 height 18
drag, startPoint x: 630, startPoint y: 271, endPoint x: 554, endPoint y: 276, distance: 76.2
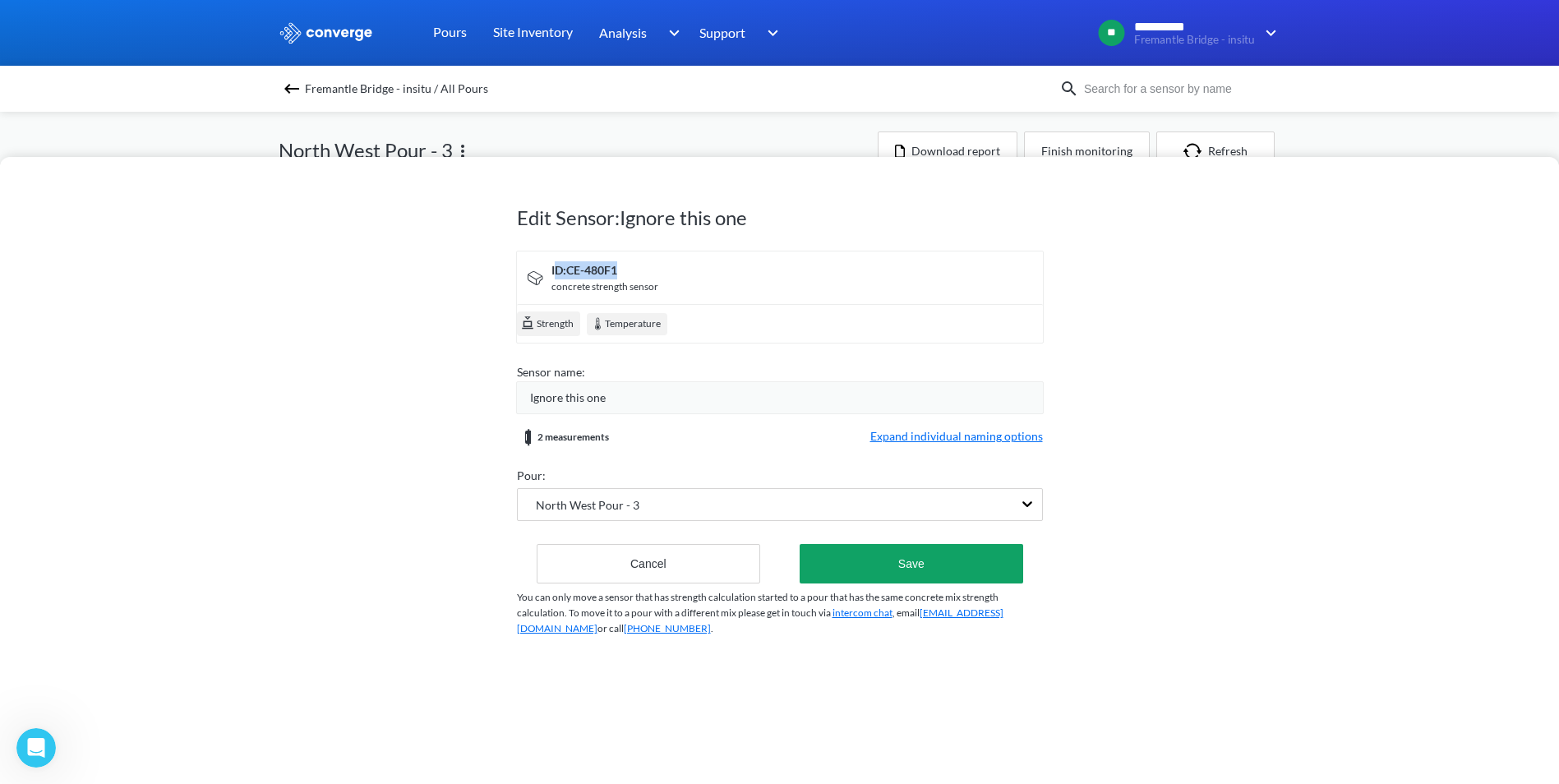
click at [554, 276] on div "ID: CE-480F1" at bounding box center [605, 270] width 107 height 18
click at [559, 280] on div "concrete strength sensor" at bounding box center [605, 288] width 107 height 16
drag, startPoint x: 623, startPoint y: 269, endPoint x: 568, endPoint y: 269, distance: 55.0
click at [568, 269] on div "ID: CE-480F1" at bounding box center [605, 270] width 107 height 18
click at [568, 268] on div "ID: CE-480F1" at bounding box center [605, 270] width 107 height 18
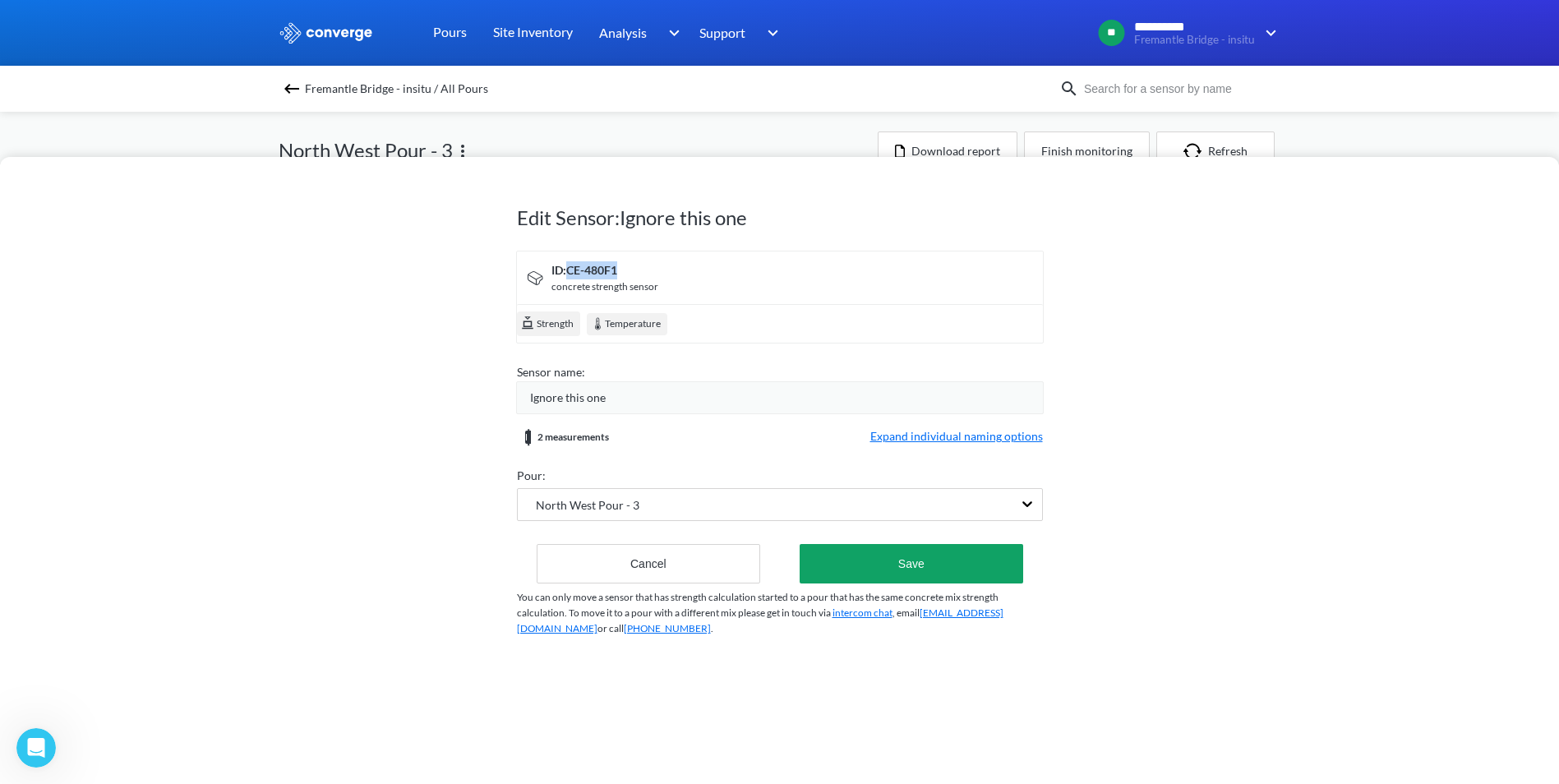
drag, startPoint x: 568, startPoint y: 268, endPoint x: 637, endPoint y: 270, distance: 69.0
click at [637, 270] on div "ID: CE-480F1" at bounding box center [605, 270] width 107 height 18
drag, startPoint x: 637, startPoint y: 270, endPoint x: 645, endPoint y: 278, distance: 11.3
click at [645, 278] on div "ID: CE-480F1" at bounding box center [605, 270] width 107 height 18
drag, startPoint x: 634, startPoint y: 272, endPoint x: 572, endPoint y: 270, distance: 62.0
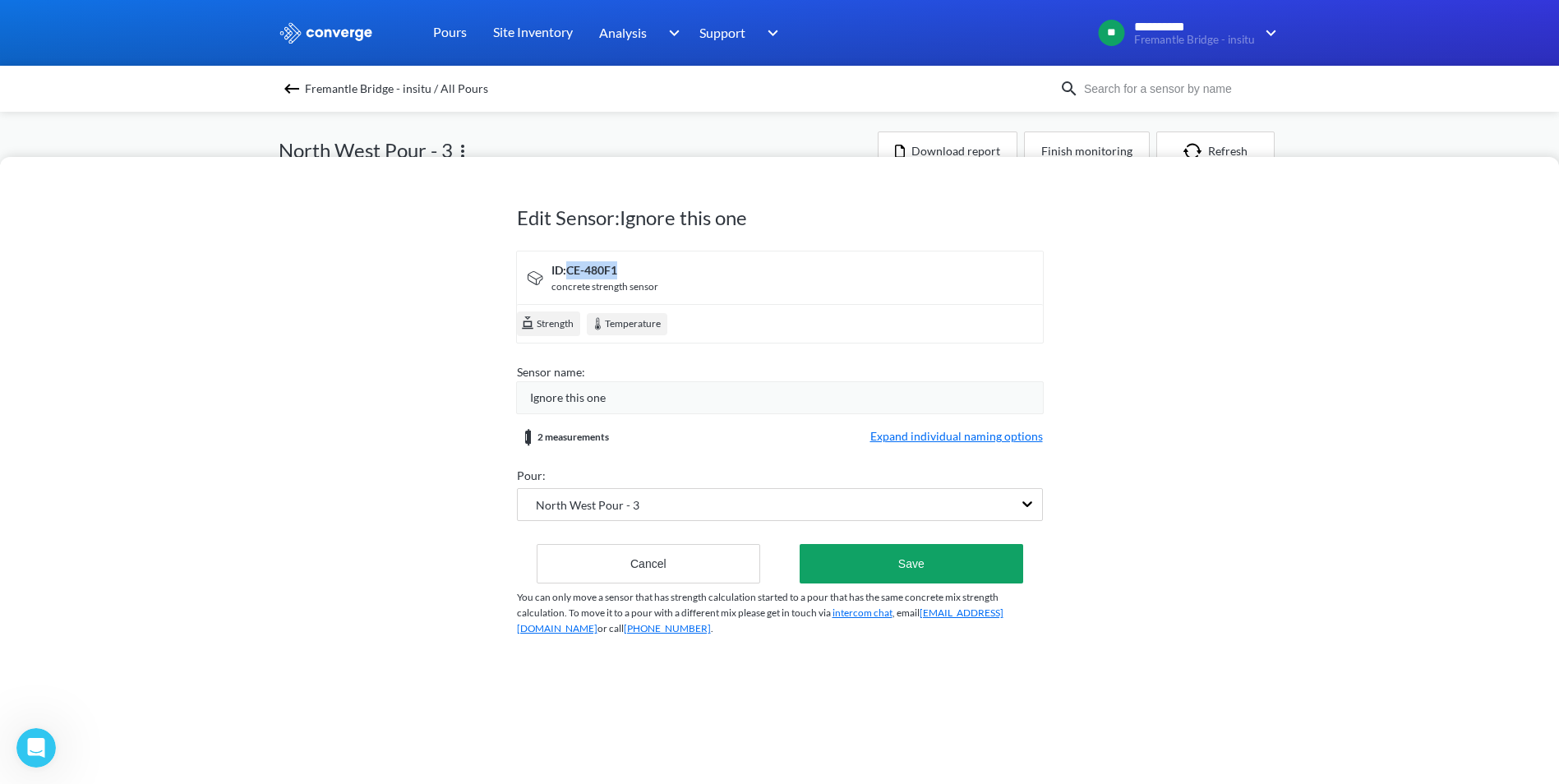
click at [572, 270] on div "ID: CE-480F1" at bounding box center [605, 270] width 107 height 18
drag, startPoint x: 572, startPoint y: 270, endPoint x: 631, endPoint y: 278, distance: 59.5
click at [631, 278] on div "ID: CE-480F1" at bounding box center [605, 270] width 107 height 18
drag, startPoint x: 631, startPoint y: 269, endPoint x: 571, endPoint y: 269, distance: 60.0
click at [571, 269] on div "ID: CE-480F1" at bounding box center [605, 270] width 107 height 18
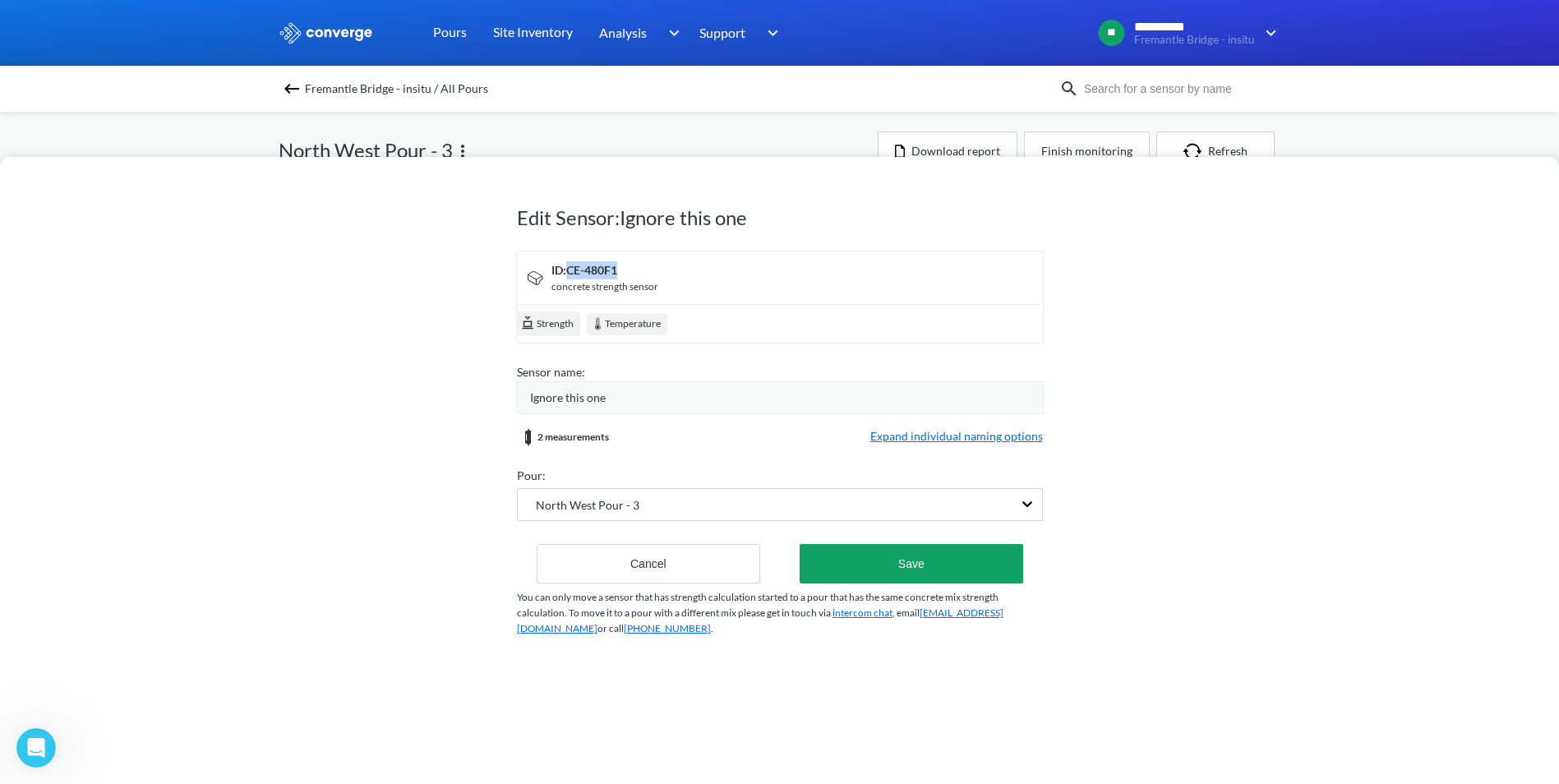
click at [571, 269] on div "ID: CE-480F1" at bounding box center [605, 270] width 107 height 18
drag, startPoint x: 621, startPoint y: 262, endPoint x: 568, endPoint y: 268, distance: 53.3
click at [568, 268] on div "ID: CE-480F1" at bounding box center [605, 270] width 107 height 18
click at [869, 265] on div "ID: CE-480F1 concrete strength sensor" at bounding box center [780, 278] width 542 height 53
drag, startPoint x: 806, startPoint y: 280, endPoint x: 563, endPoint y: 265, distance: 243.5
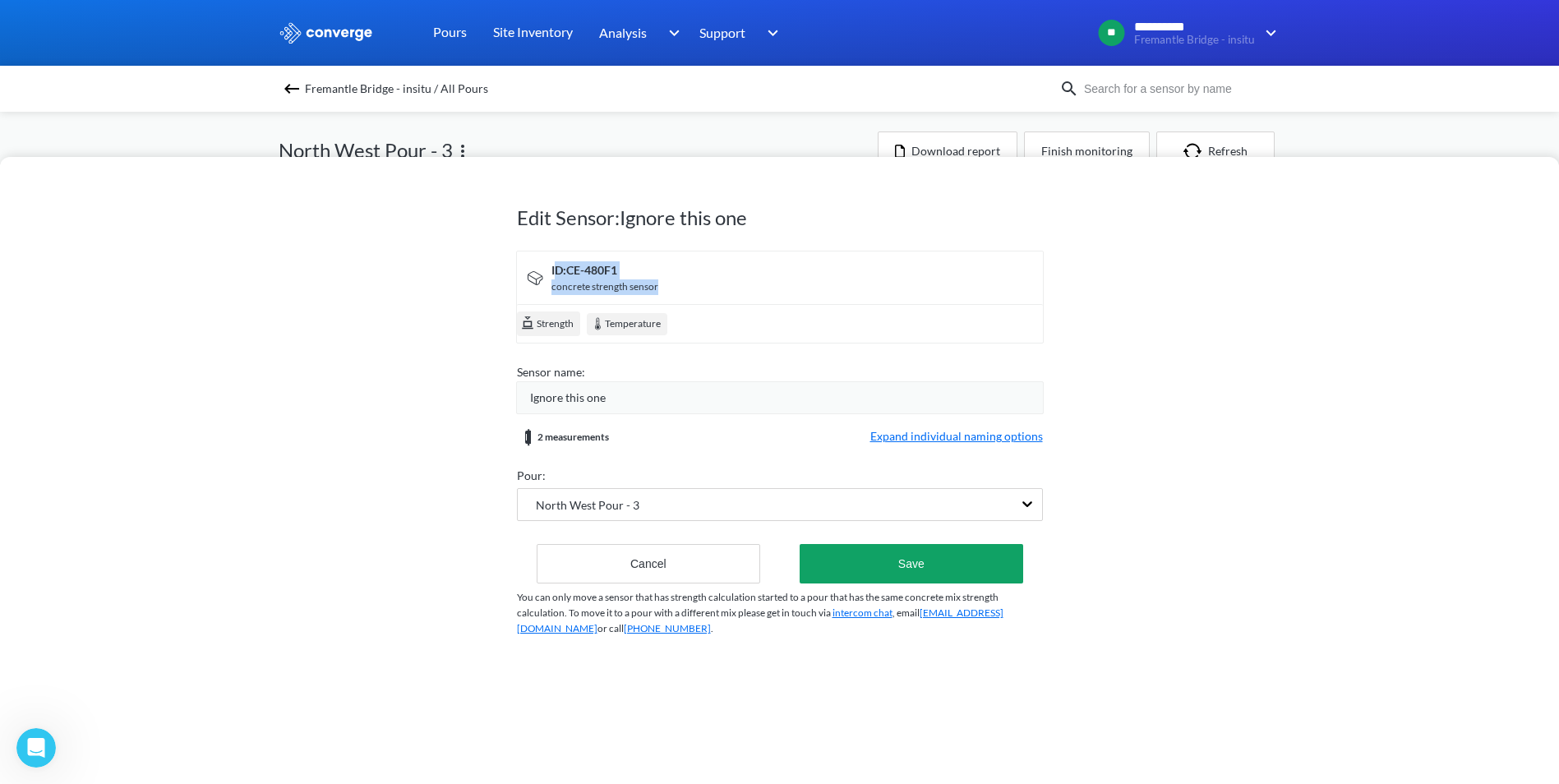
click at [563, 265] on div "ID: CE-480F1 concrete strength sensor" at bounding box center [780, 278] width 542 height 53
click at [572, 265] on div "ID: CE-480F1" at bounding box center [605, 270] width 107 height 18
drag, startPoint x: 569, startPoint y: 271, endPoint x: 616, endPoint y: 268, distance: 47.1
click at [616, 268] on div "ID: CE-480F1" at bounding box center [605, 270] width 107 height 18
click at [611, 265] on div "ID: CE-480F1" at bounding box center [605, 270] width 107 height 18
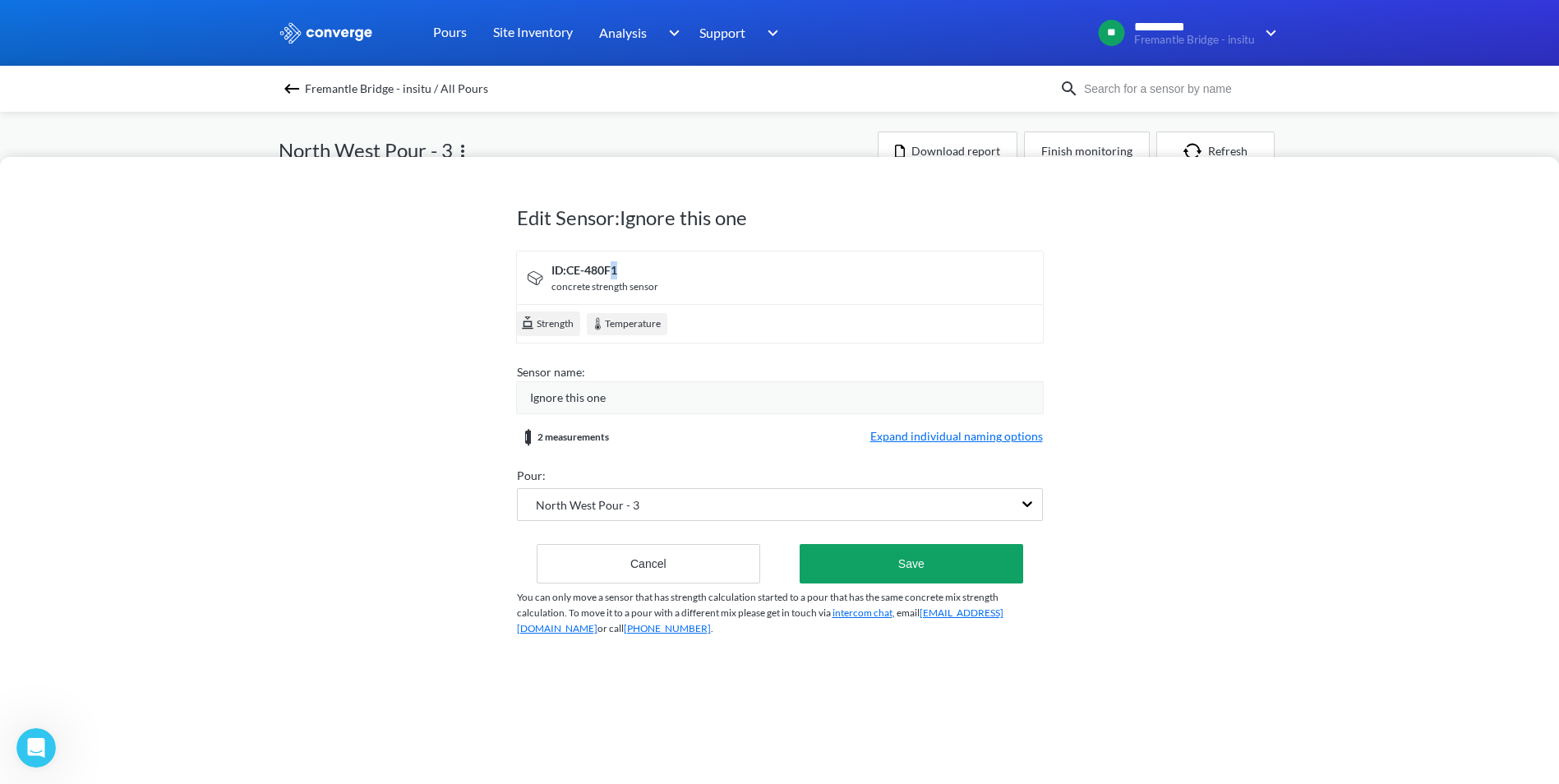
drag, startPoint x: 611, startPoint y: 265, endPoint x: 622, endPoint y: 266, distance: 11.0
click at [622, 266] on div "ID: CE-480F1" at bounding box center [605, 270] width 107 height 18
click at [625, 269] on div "ID: CE-480F1" at bounding box center [605, 270] width 107 height 18
drag, startPoint x: 625, startPoint y: 271, endPoint x: 571, endPoint y: 270, distance: 54.0
click at [571, 270] on div "ID: CE-480F1" at bounding box center [605, 270] width 107 height 18
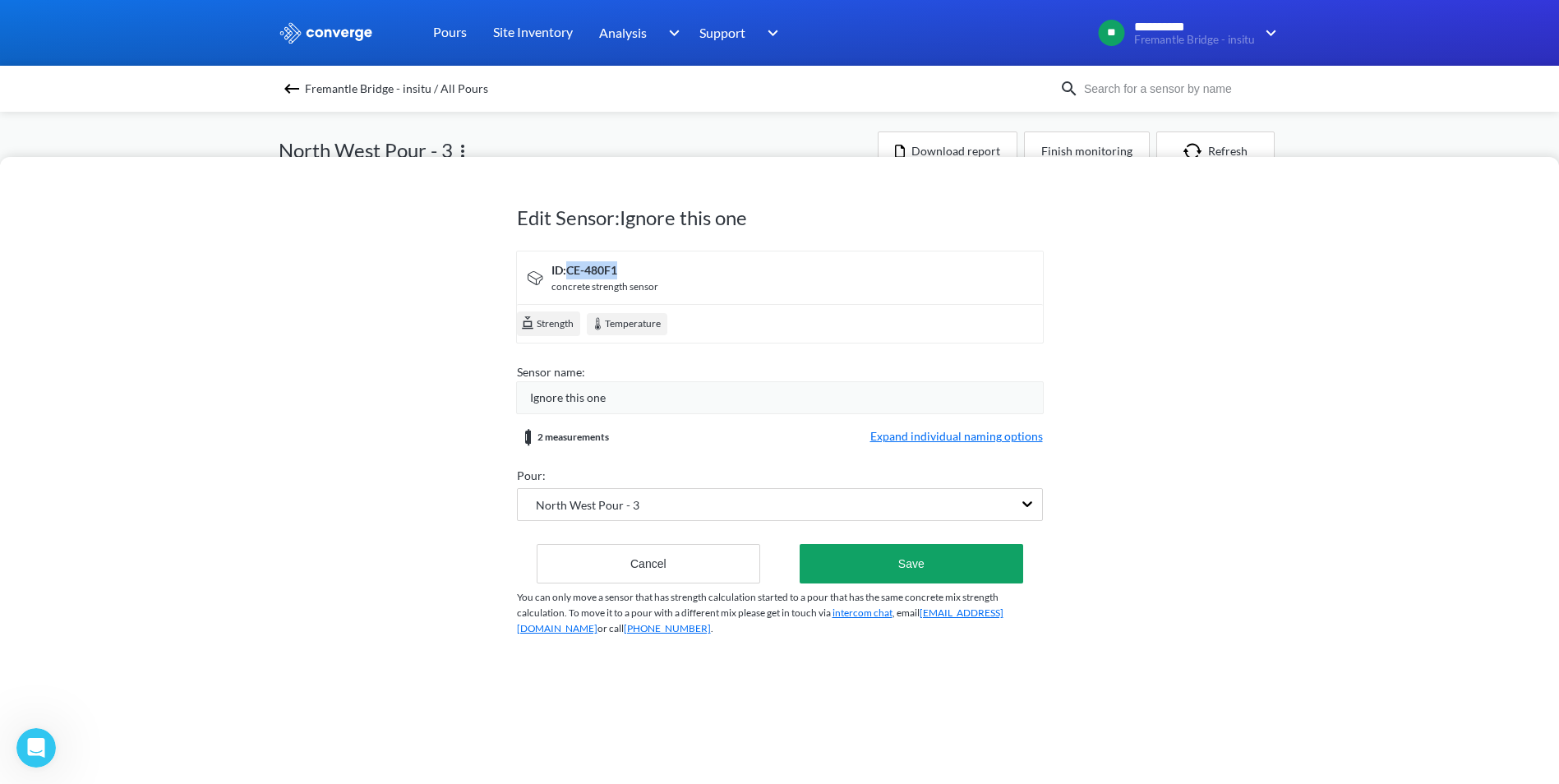
copy div "CE-480F1"
click at [686, 129] on div "Edit Sensor: Ignore this one ID: CE-480F1 concrete strength sensor Strength Tem…" at bounding box center [780, 392] width 1559 height 784
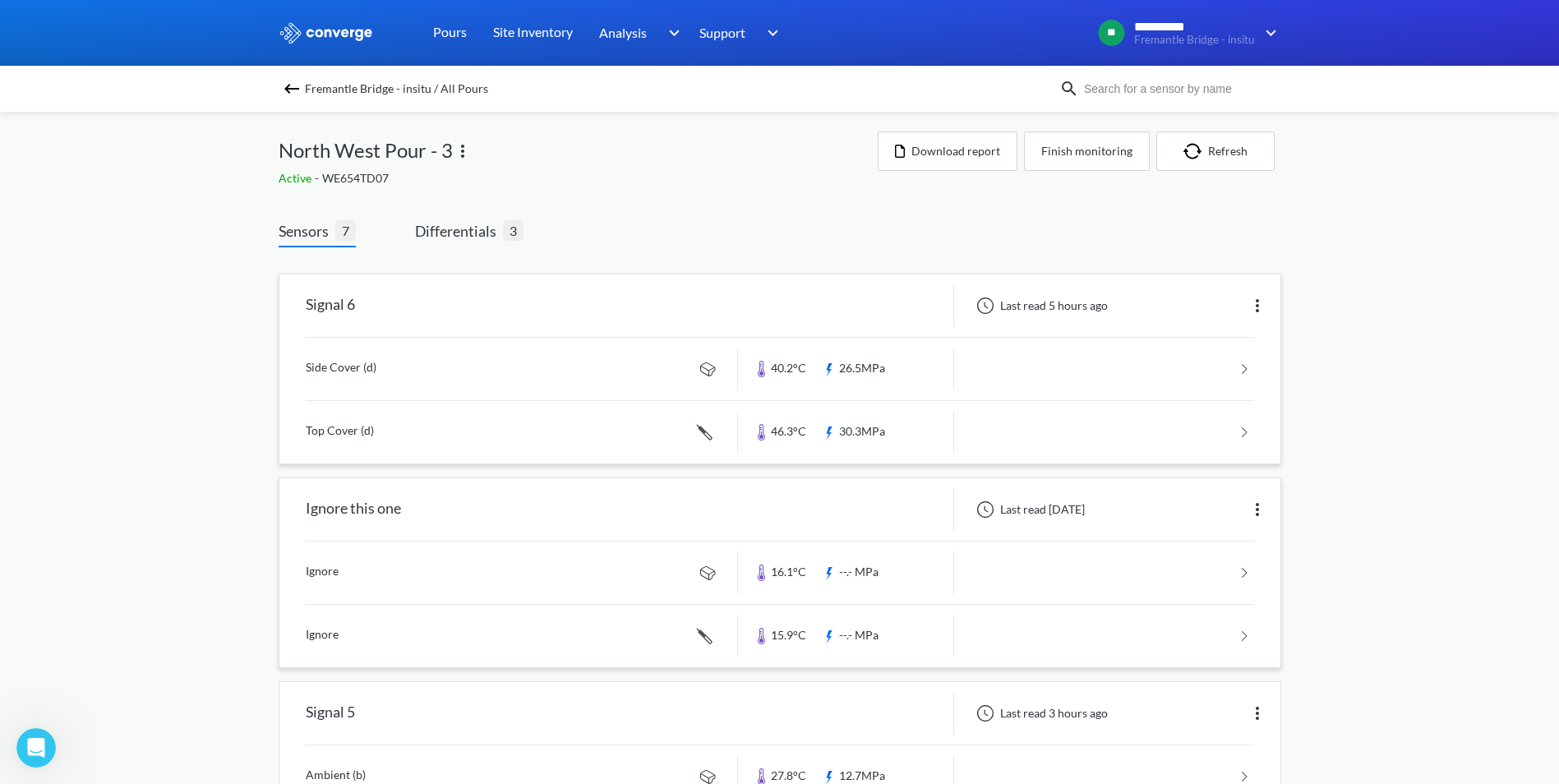
click at [247, 105] on div "Fremantle Bridge - insitu / All Pours" at bounding box center [780, 88] width 1559 height 46
click at [300, 95] on img at bounding box center [292, 89] width 20 height 20
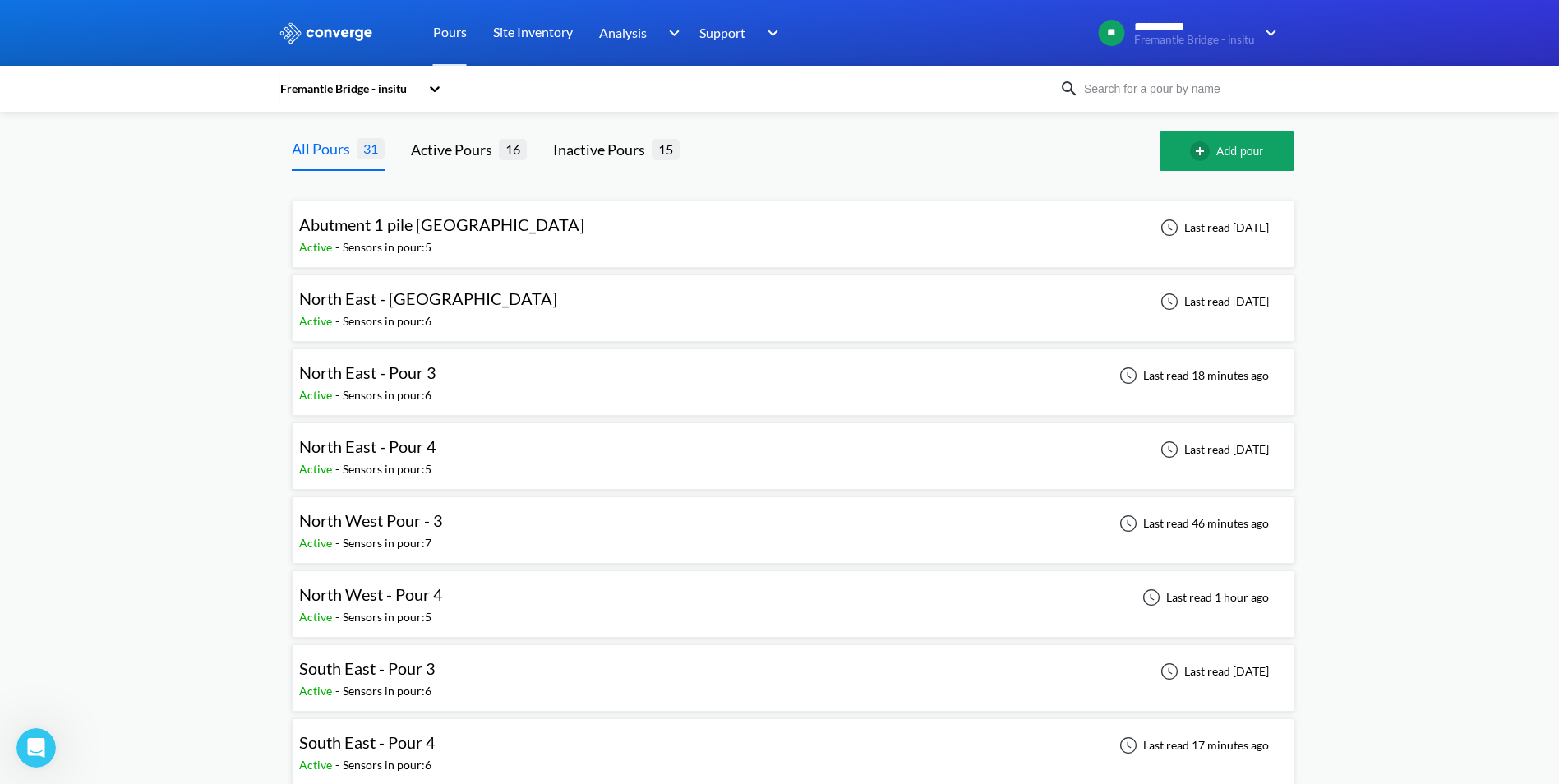
click at [441, 445] on div "North East - Pour 4" at bounding box center [371, 447] width 145 height 26
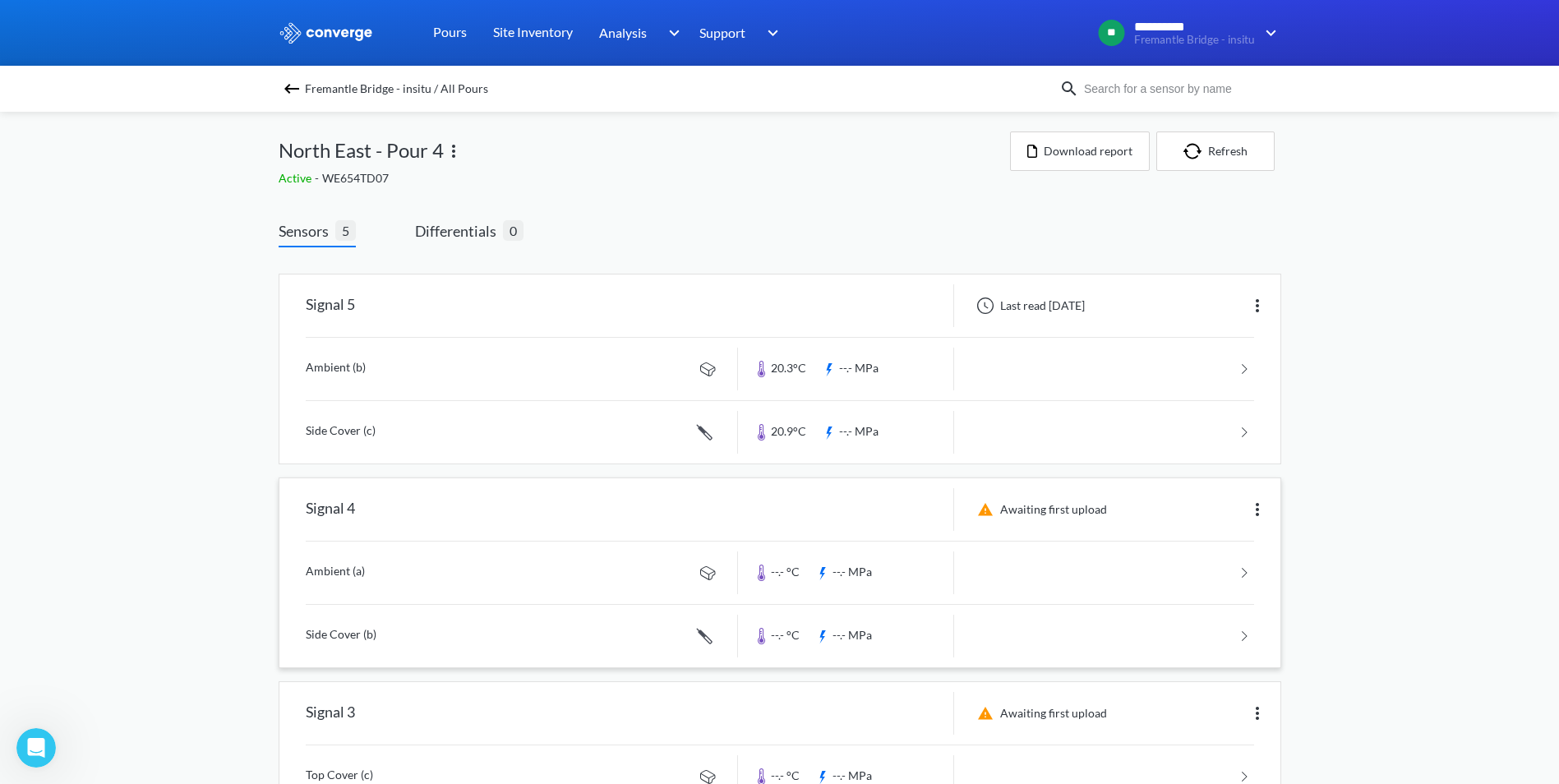
click at [1256, 505] on img at bounding box center [1257, 509] width 20 height 20
click at [1221, 515] on div "Edit" at bounding box center [1215, 509] width 105 height 32
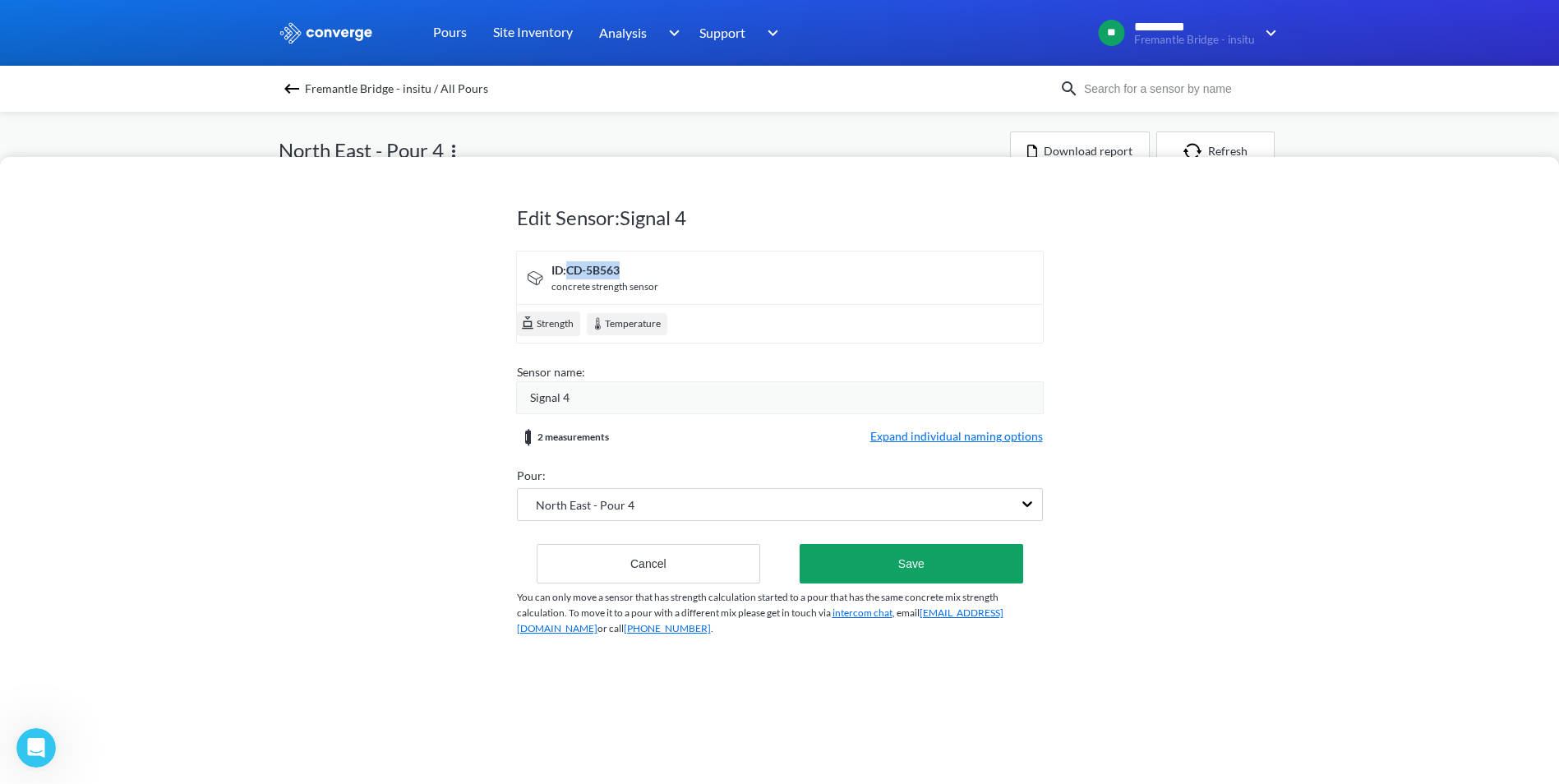
drag, startPoint x: 625, startPoint y: 270, endPoint x: 567, endPoint y: 269, distance: 58.0
click at [567, 269] on div "ID: CD-5B563" at bounding box center [605, 270] width 107 height 18
copy div "CD-5B563"
drag, startPoint x: 624, startPoint y: 397, endPoint x: 627, endPoint y: 375, distance: 22.2
click at [624, 397] on div "Signal 4" at bounding box center [786, 397] width 513 height 18
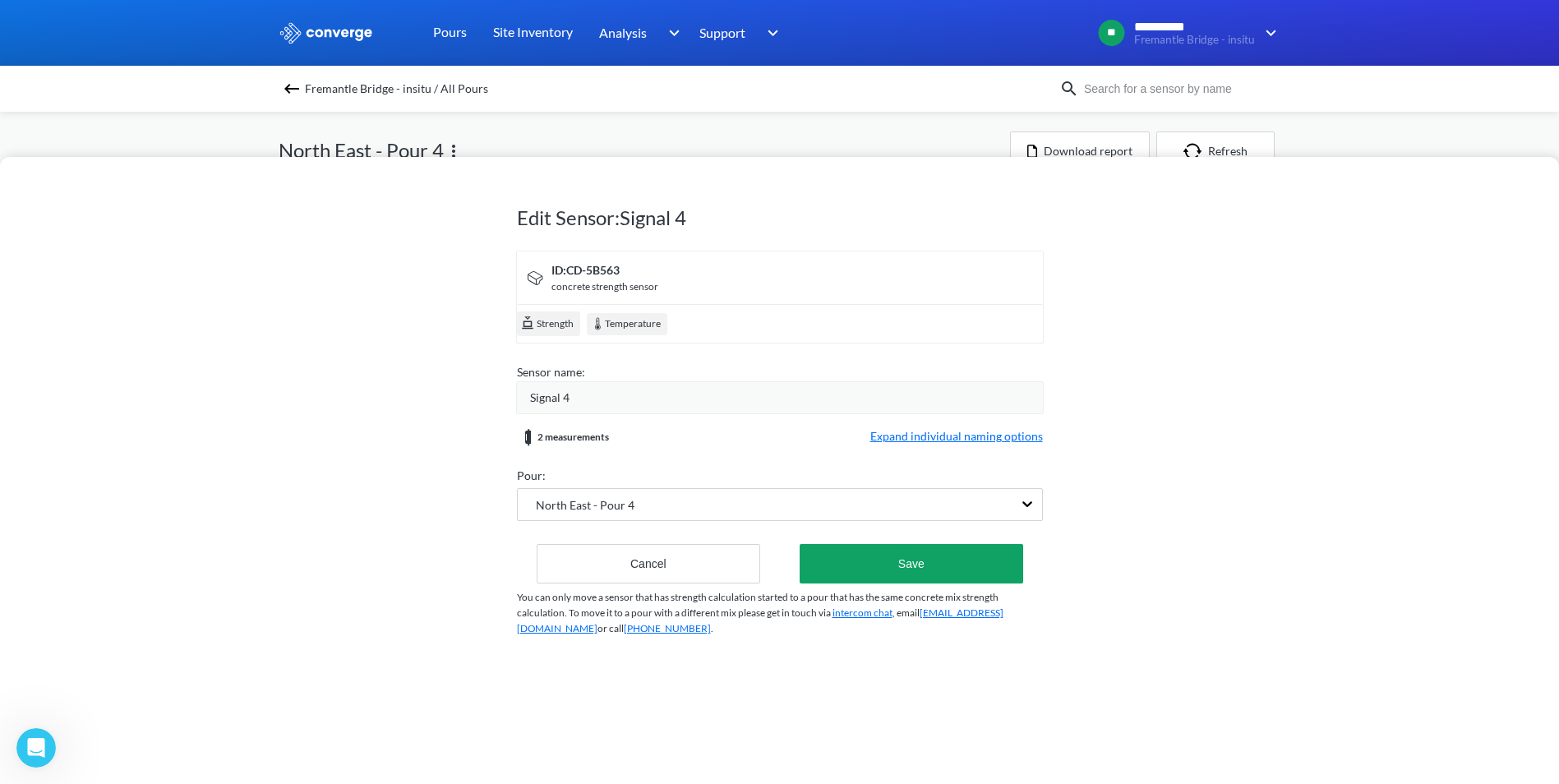
click at [677, 152] on div "Edit Sensor: Signal 4 ID: CD-5B563 concrete strength sensor Strength Temperatur…" at bounding box center [780, 392] width 1559 height 784
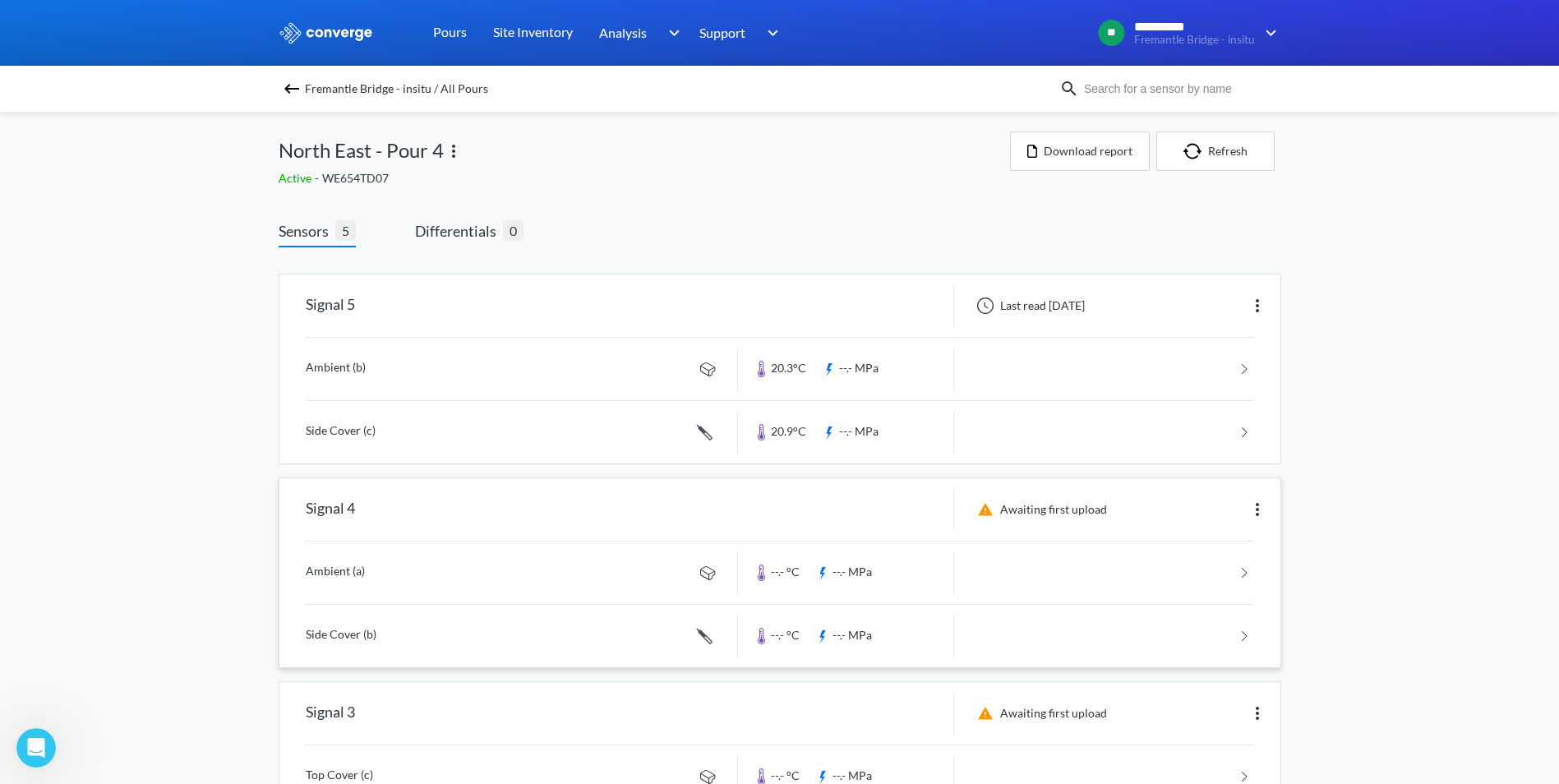
click at [302, 97] on img at bounding box center [292, 89] width 20 height 20
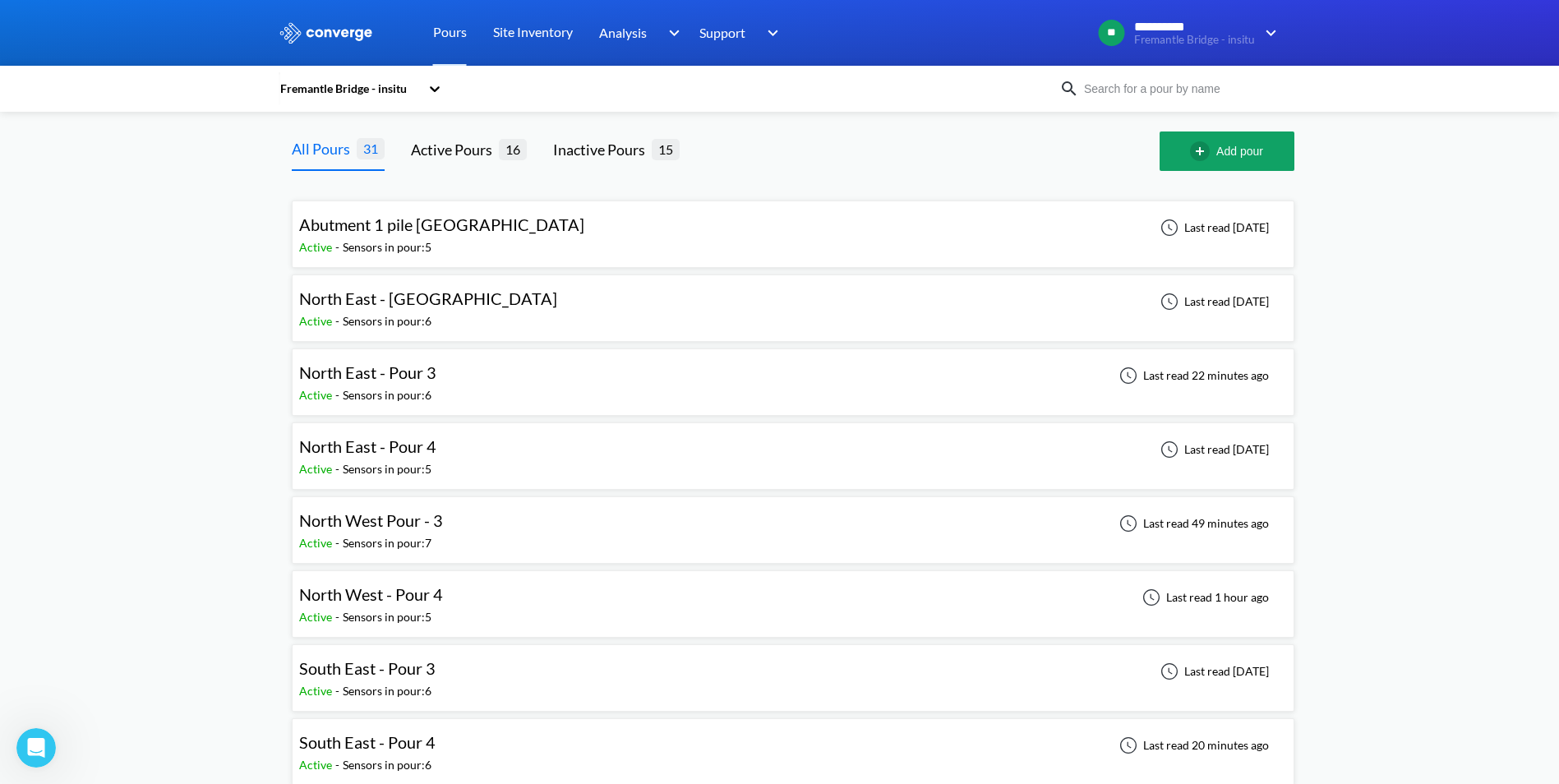
click at [540, 541] on div "North West Pour - 3 Active - Sensors in pour: 7 Last read 49 minutes ago" at bounding box center [792, 529] width 988 height 52
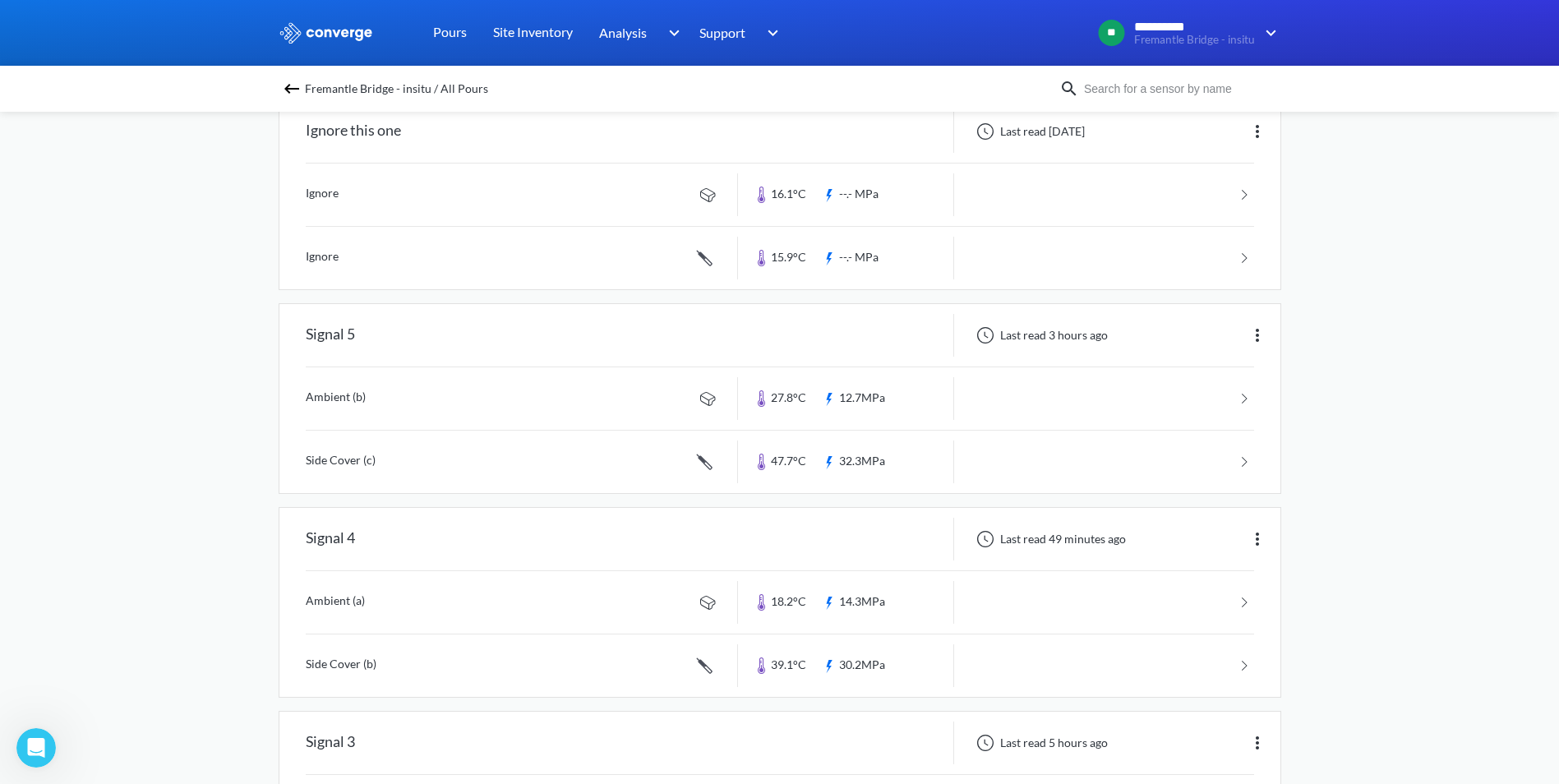
scroll to position [164, 0]
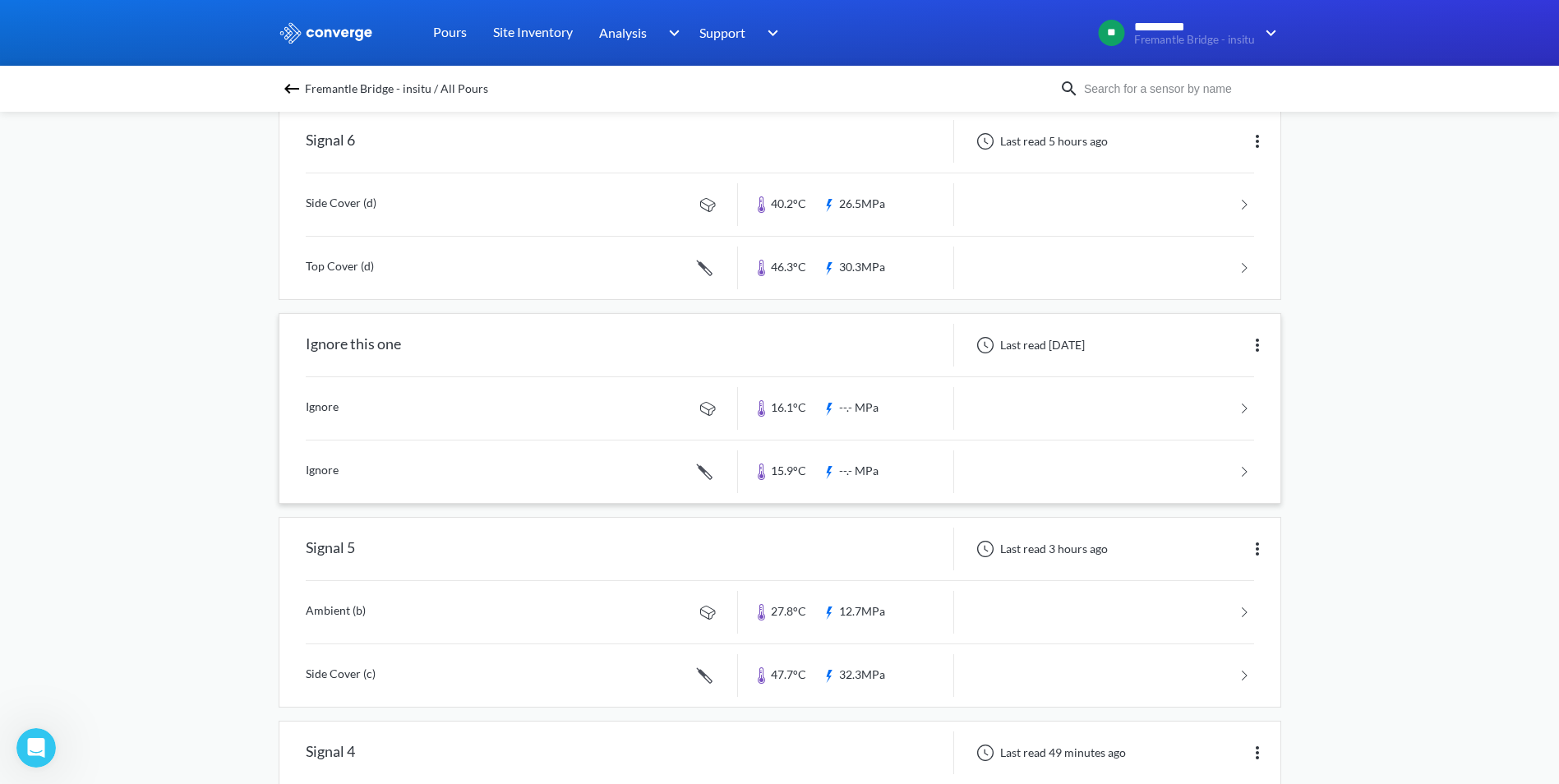
click at [1257, 342] on img at bounding box center [1257, 345] width 20 height 20
click at [1231, 349] on div "Edit" at bounding box center [1215, 345] width 105 height 32
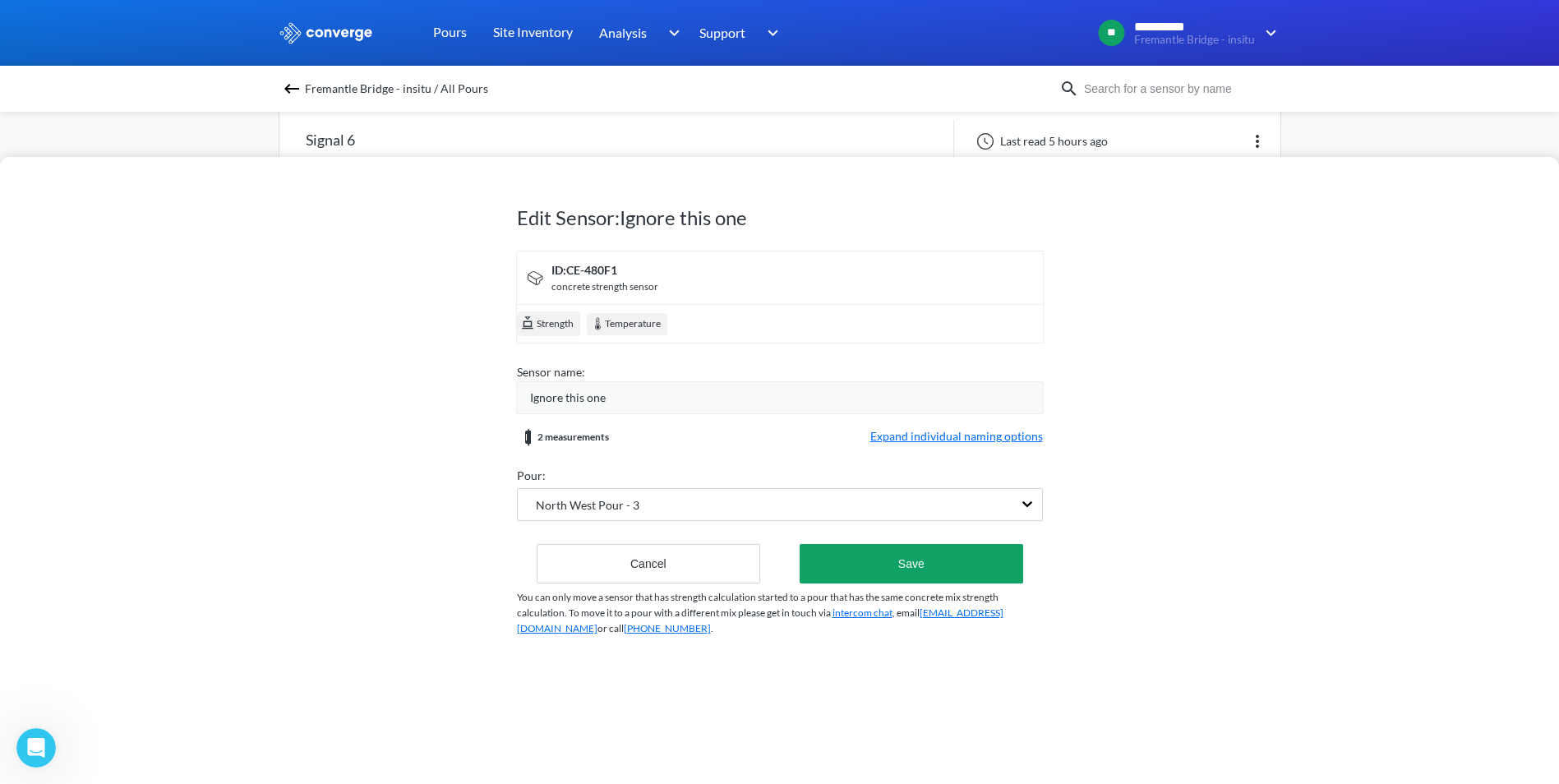
click at [587, 404] on span "Ignore this one" at bounding box center [568, 397] width 75 height 18
click at [615, 442] on div "2 measurements Expand individual naming options" at bounding box center [780, 437] width 526 height 20
drag, startPoint x: 627, startPoint y: 437, endPoint x: 560, endPoint y: 433, distance: 67.1
click at [560, 433] on div "2 measurements Expand individual naming options" at bounding box center [780, 437] width 526 height 20
click at [892, 426] on form "ID: CE-480F1 concrete strength sensor Strength Temperature Sensor name: Ignore …" at bounding box center [780, 416] width 526 height 333
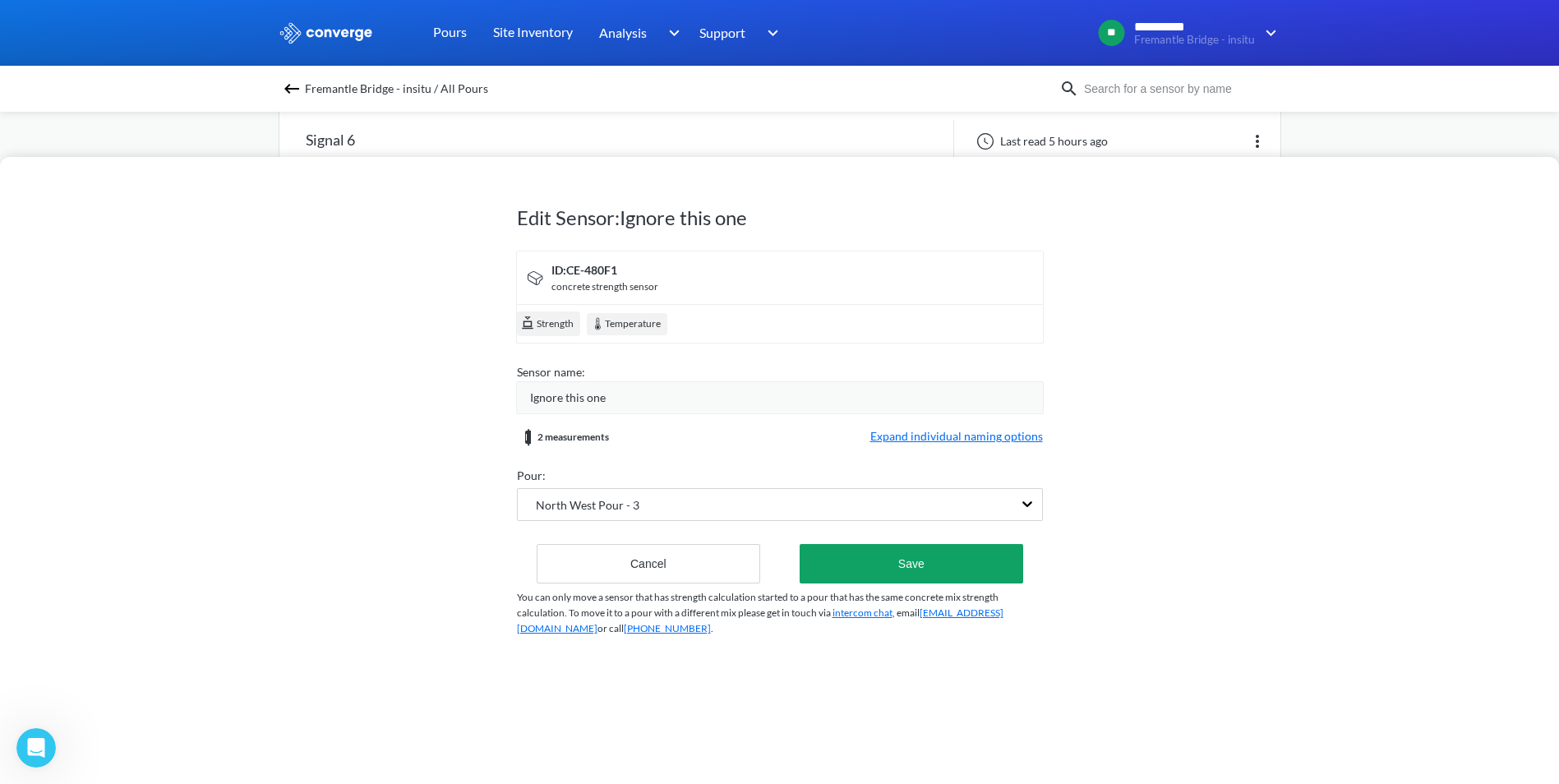
click at [894, 435] on span "Expand individual naming options" at bounding box center [957, 437] width 173 height 20
